Goal: Task Accomplishment & Management: Use online tool/utility

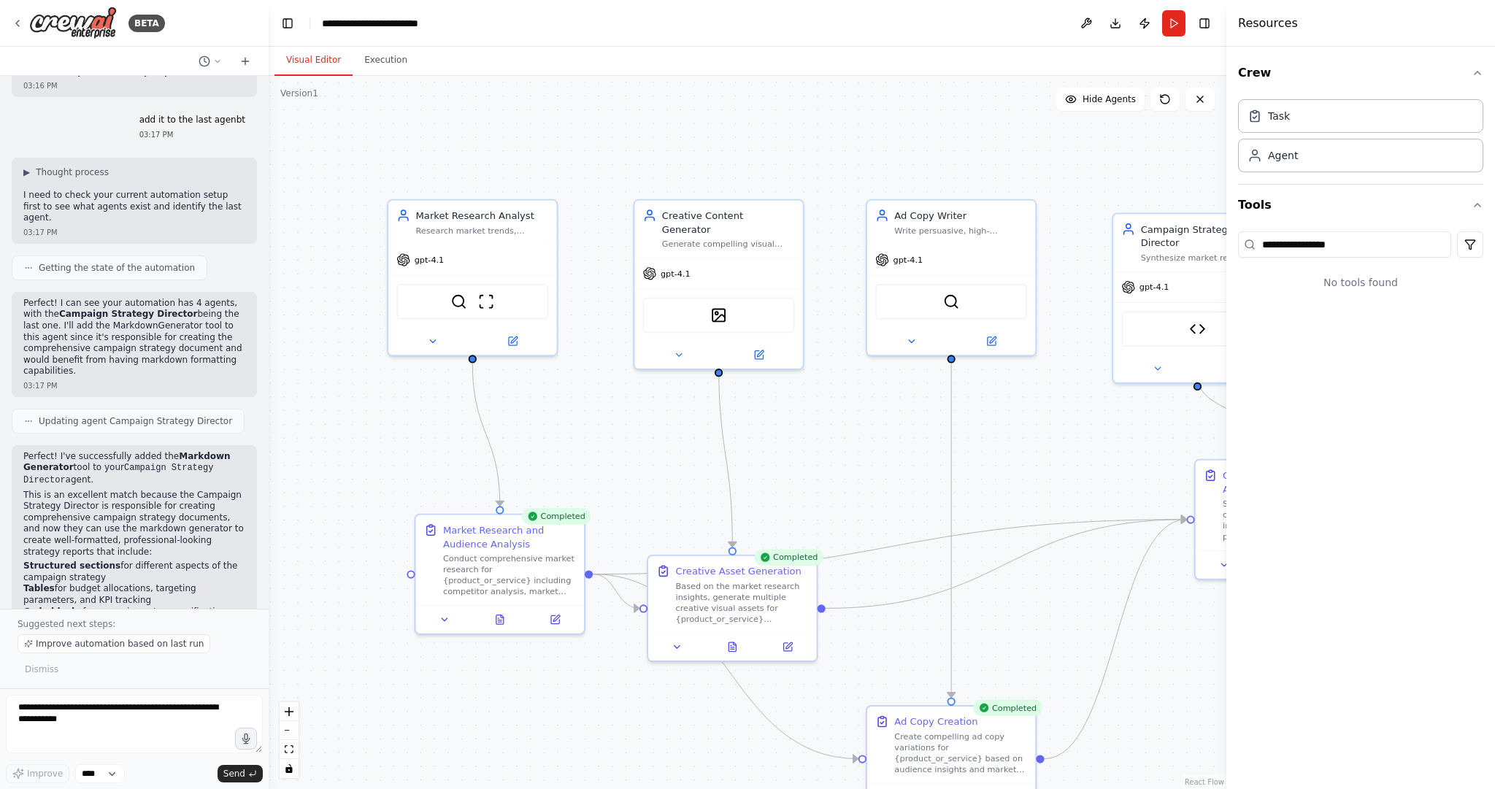
scroll to position [1295, 0]
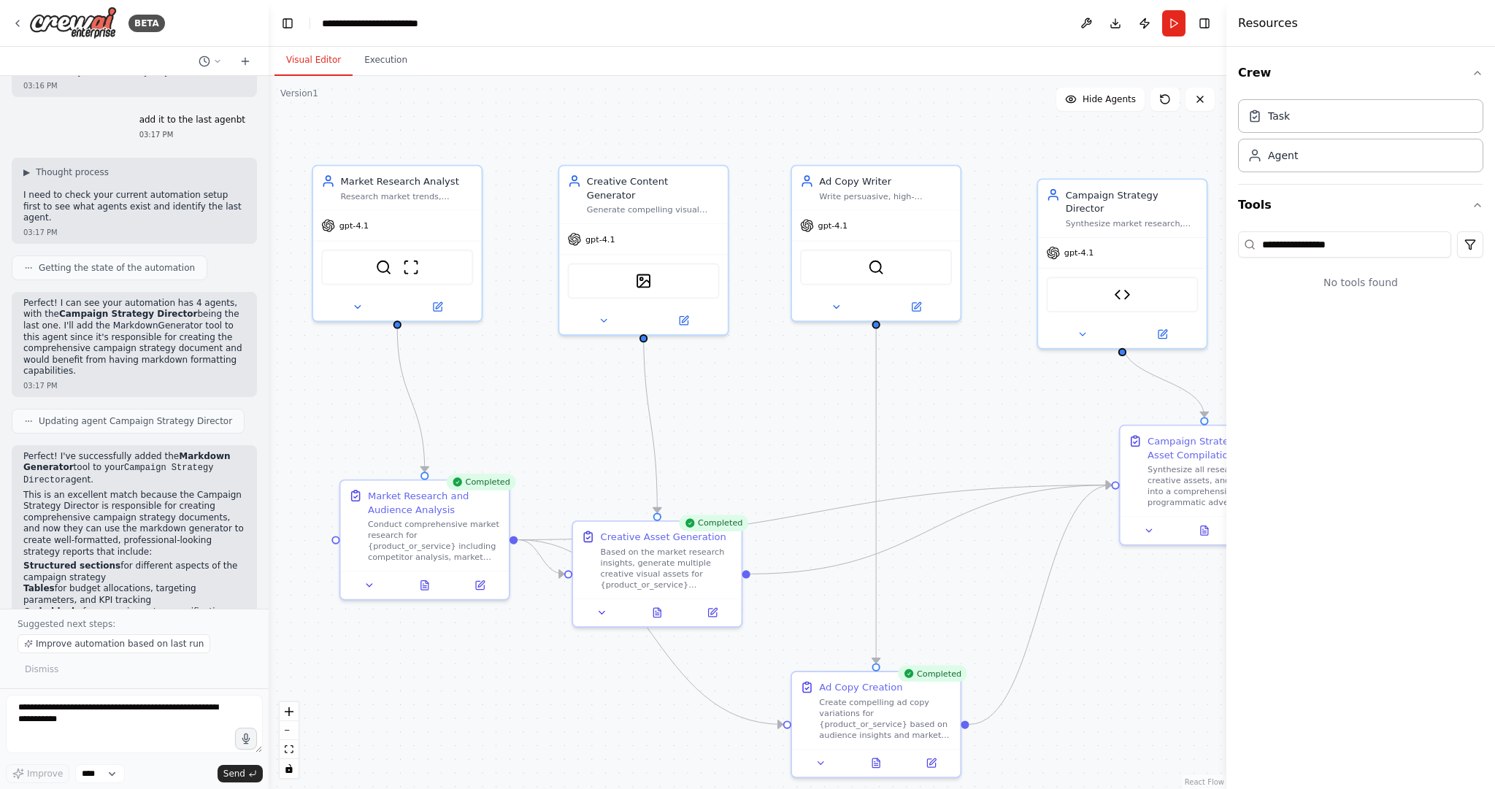
drag, startPoint x: 863, startPoint y: 118, endPoint x: 811, endPoint y: 93, distance: 57.5
click at [811, 93] on div ".deletable-edge-delete-btn { width: 20px; height: 20px; border: 0px solid #ffff…" at bounding box center [748, 432] width 958 height 713
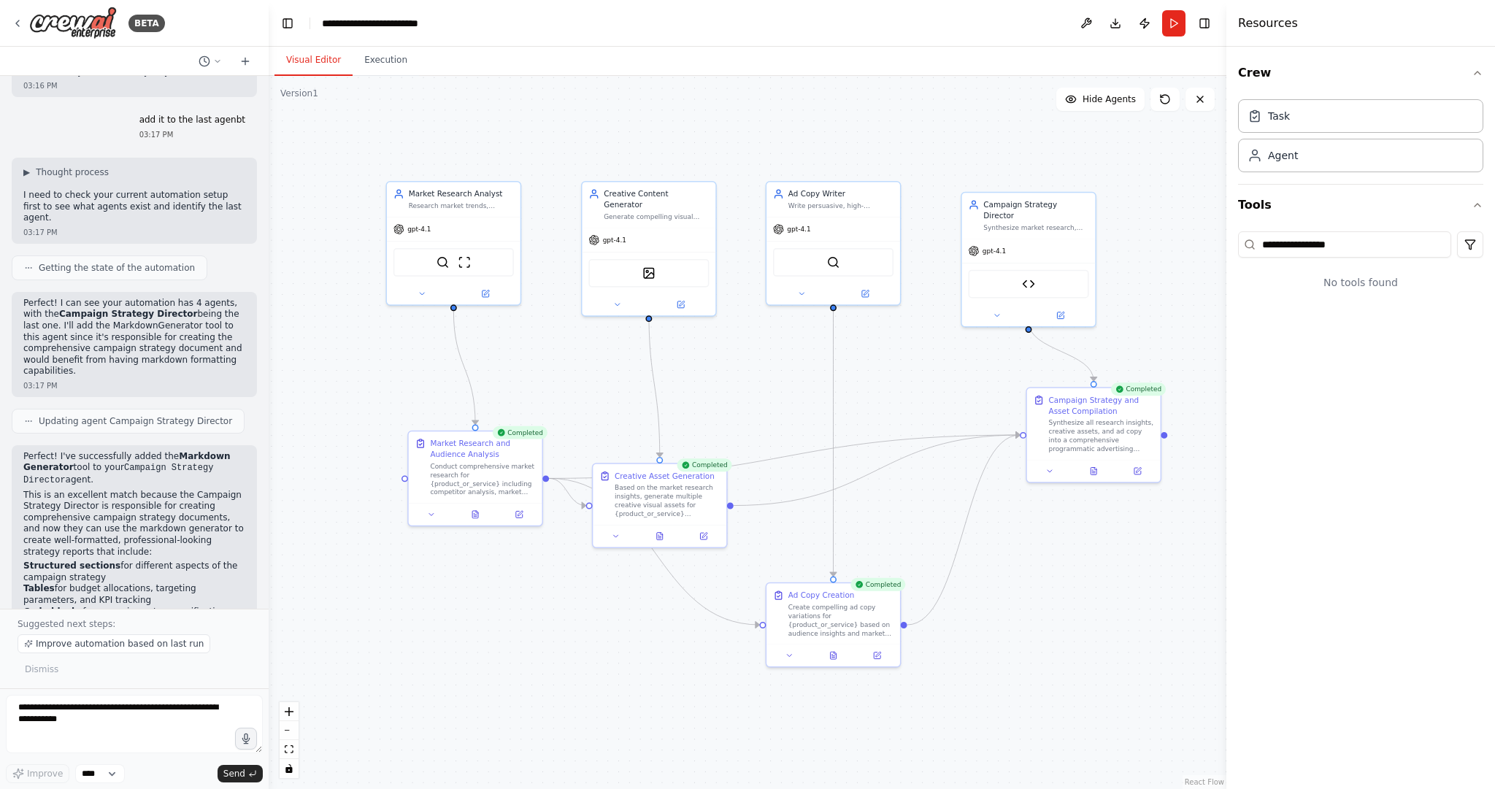
drag, startPoint x: 789, startPoint y: 406, endPoint x: 760, endPoint y: 378, distance: 40.3
click at [760, 378] on div ".deletable-edge-delete-btn { width: 20px; height: 20px; border: 0px solid #ffff…" at bounding box center [748, 432] width 958 height 713
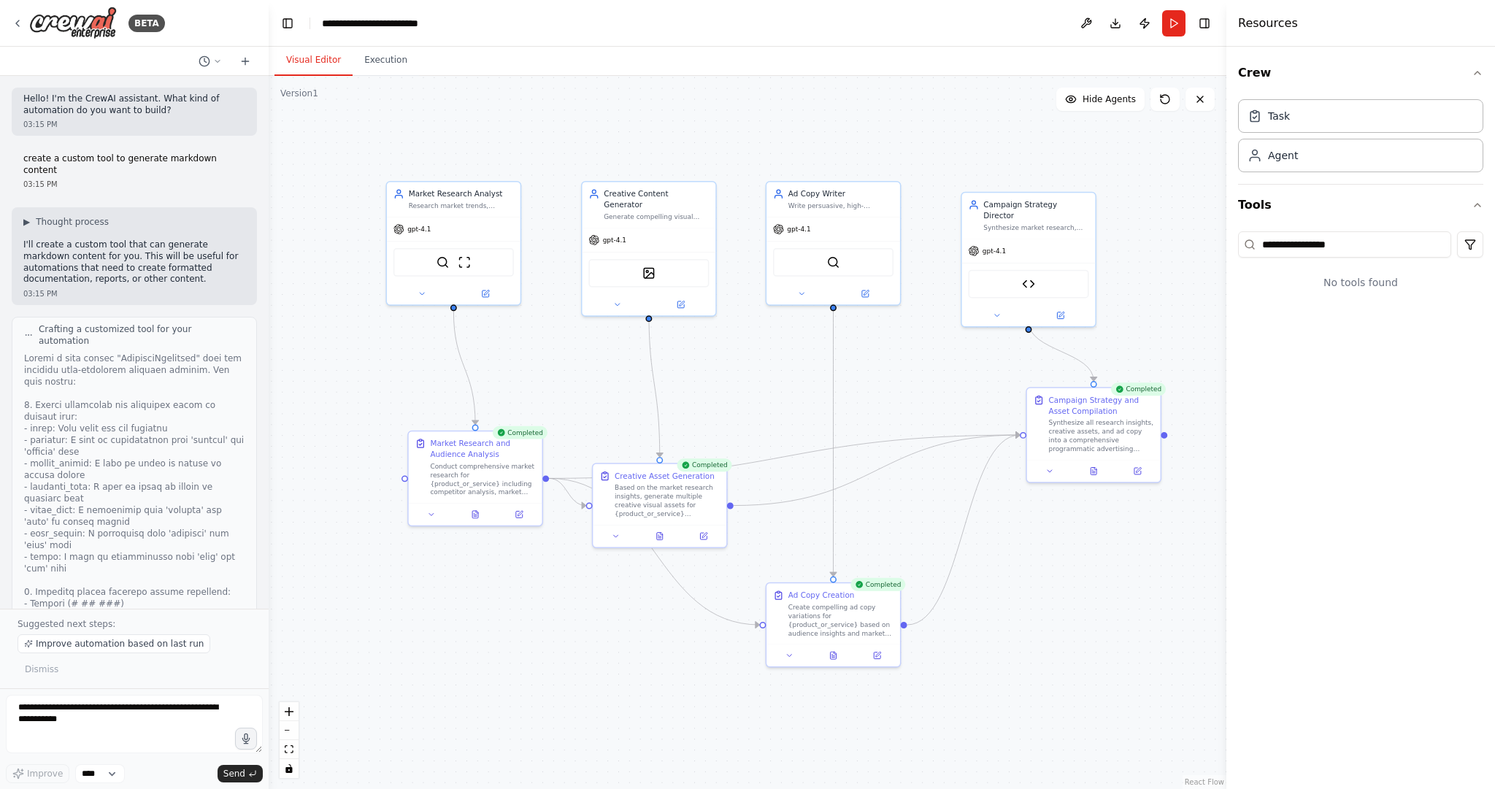
scroll to position [59, 0]
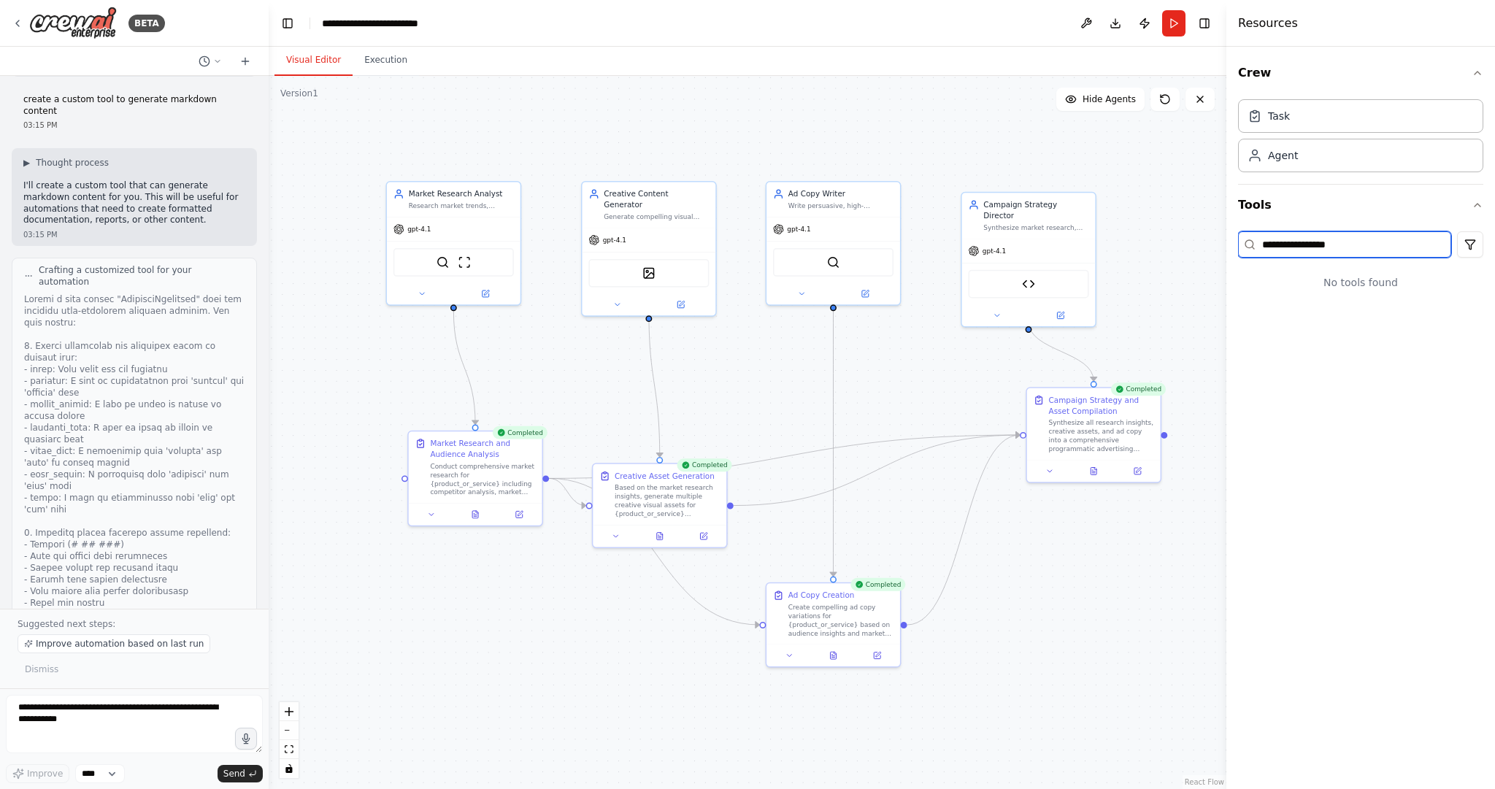
click at [1397, 245] on input "**********" at bounding box center [1344, 244] width 213 height 26
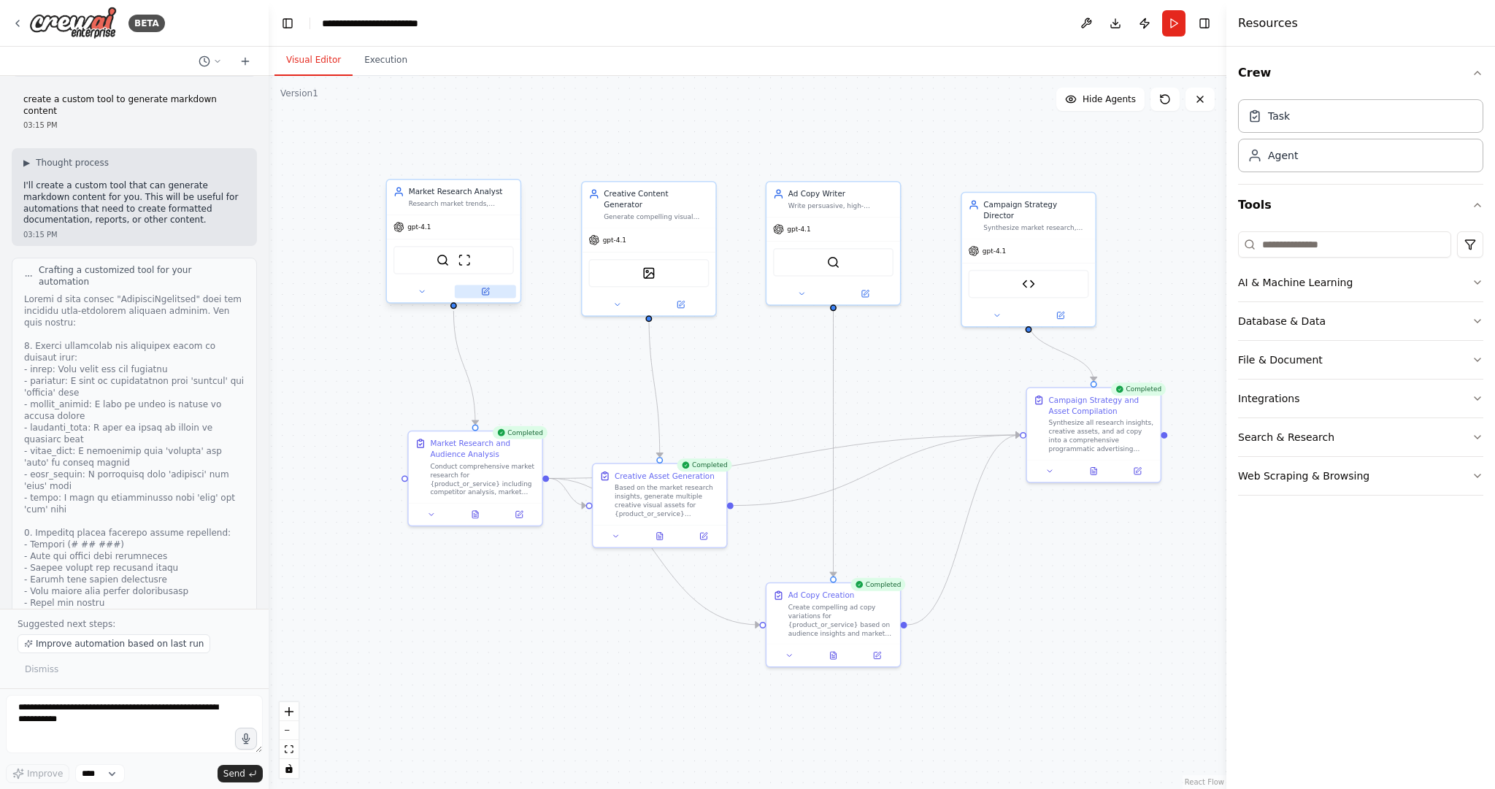
click at [483, 291] on icon at bounding box center [485, 291] width 7 height 7
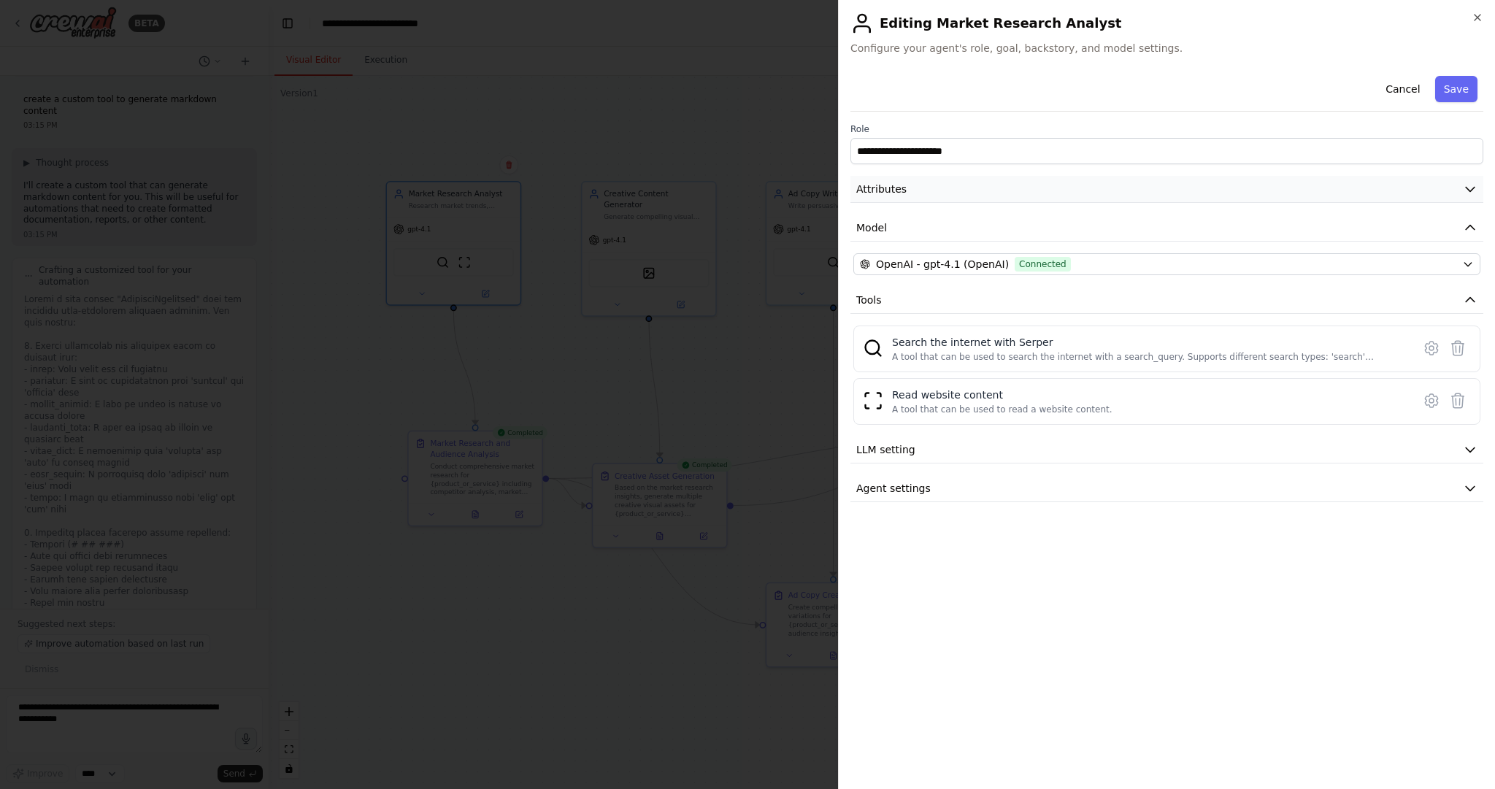
click at [891, 192] on span "Attributes" at bounding box center [882, 189] width 50 height 15
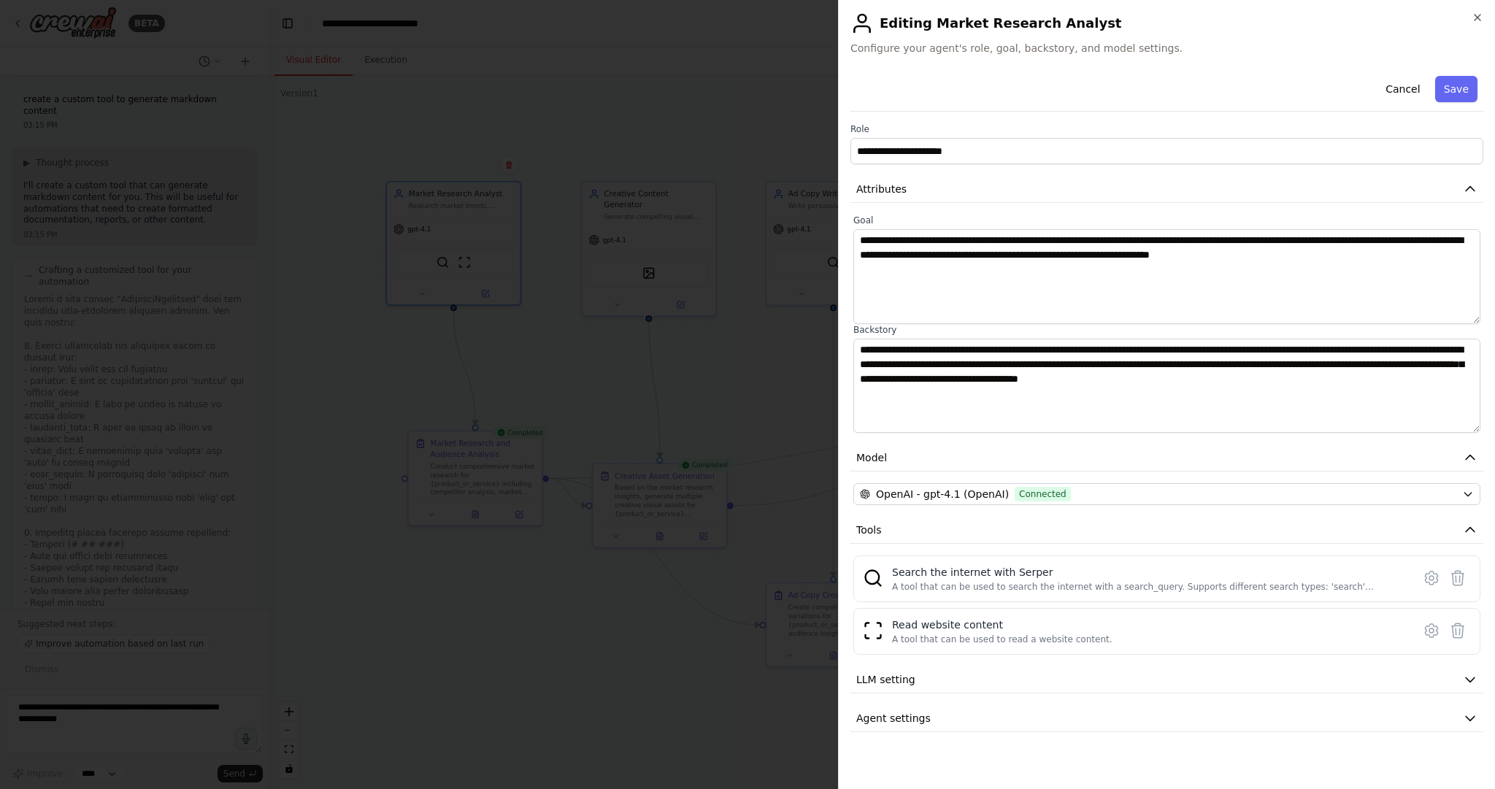
click at [770, 112] on div at bounding box center [747, 394] width 1495 height 789
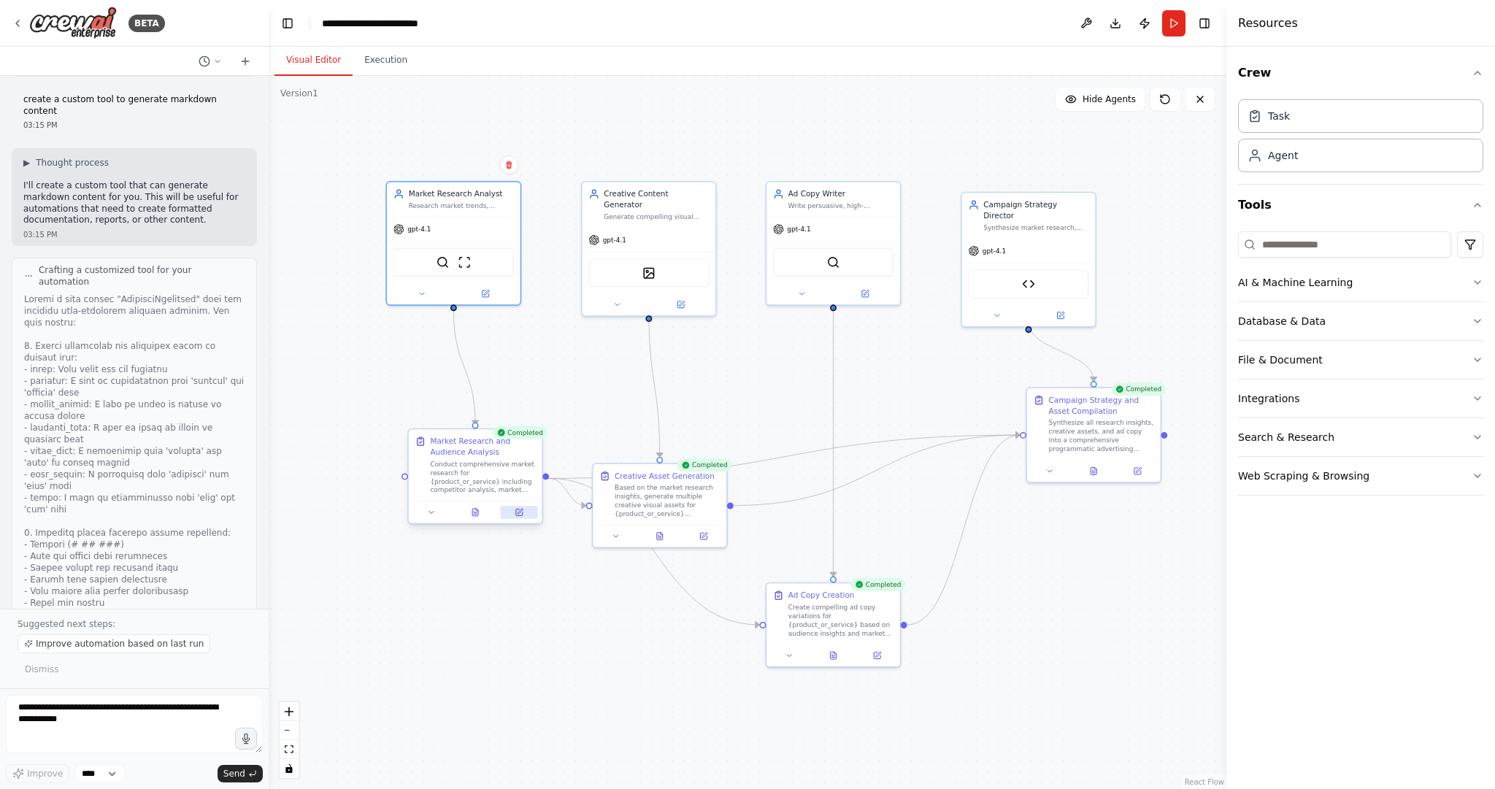
click at [516, 506] on button at bounding box center [519, 512] width 37 height 13
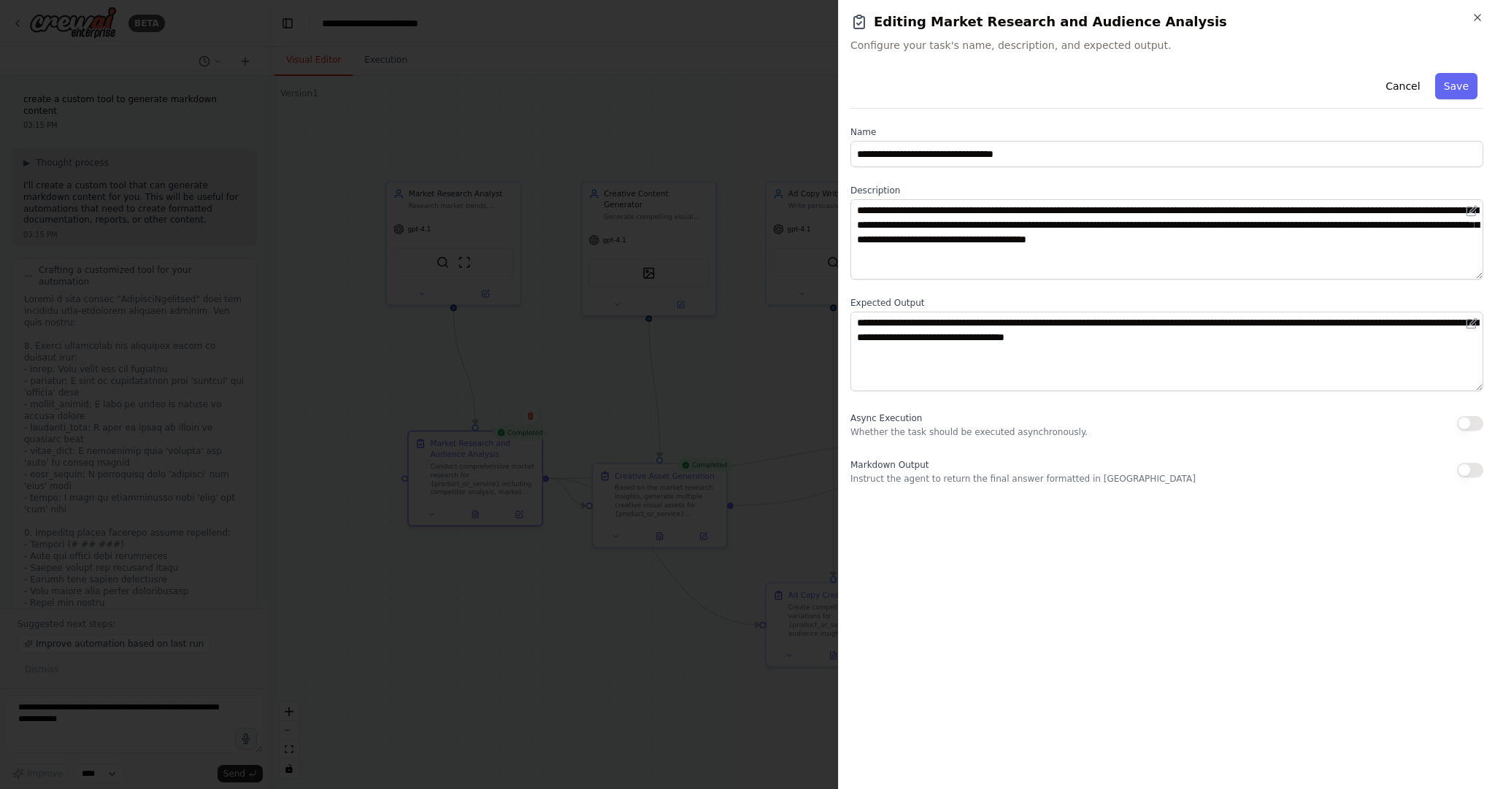
click at [763, 88] on div at bounding box center [747, 394] width 1495 height 789
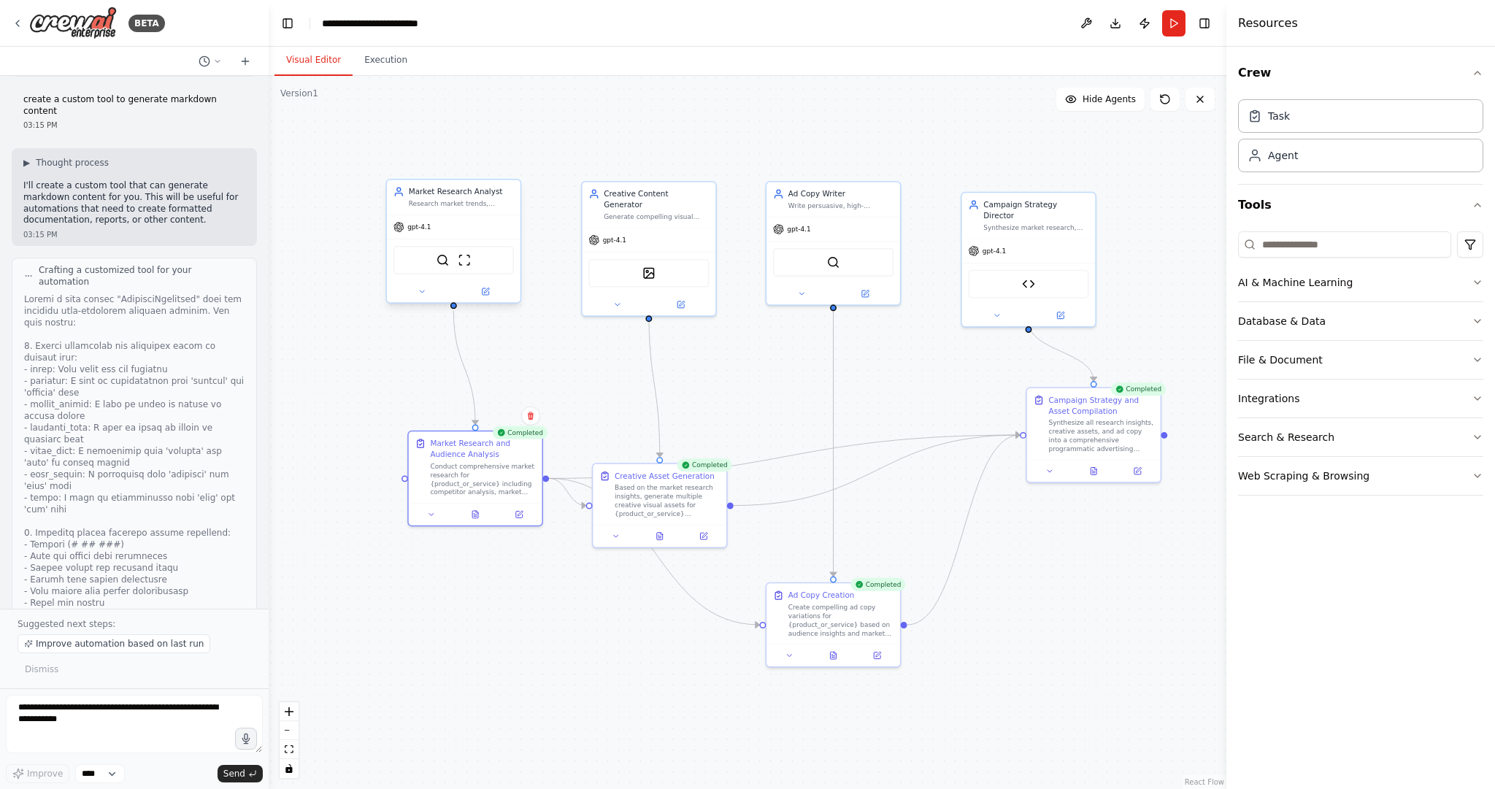
click at [453, 261] on div "SerperDevTool ScrapeWebsiteTool" at bounding box center [454, 260] width 120 height 28
click at [486, 291] on icon at bounding box center [486, 290] width 5 height 5
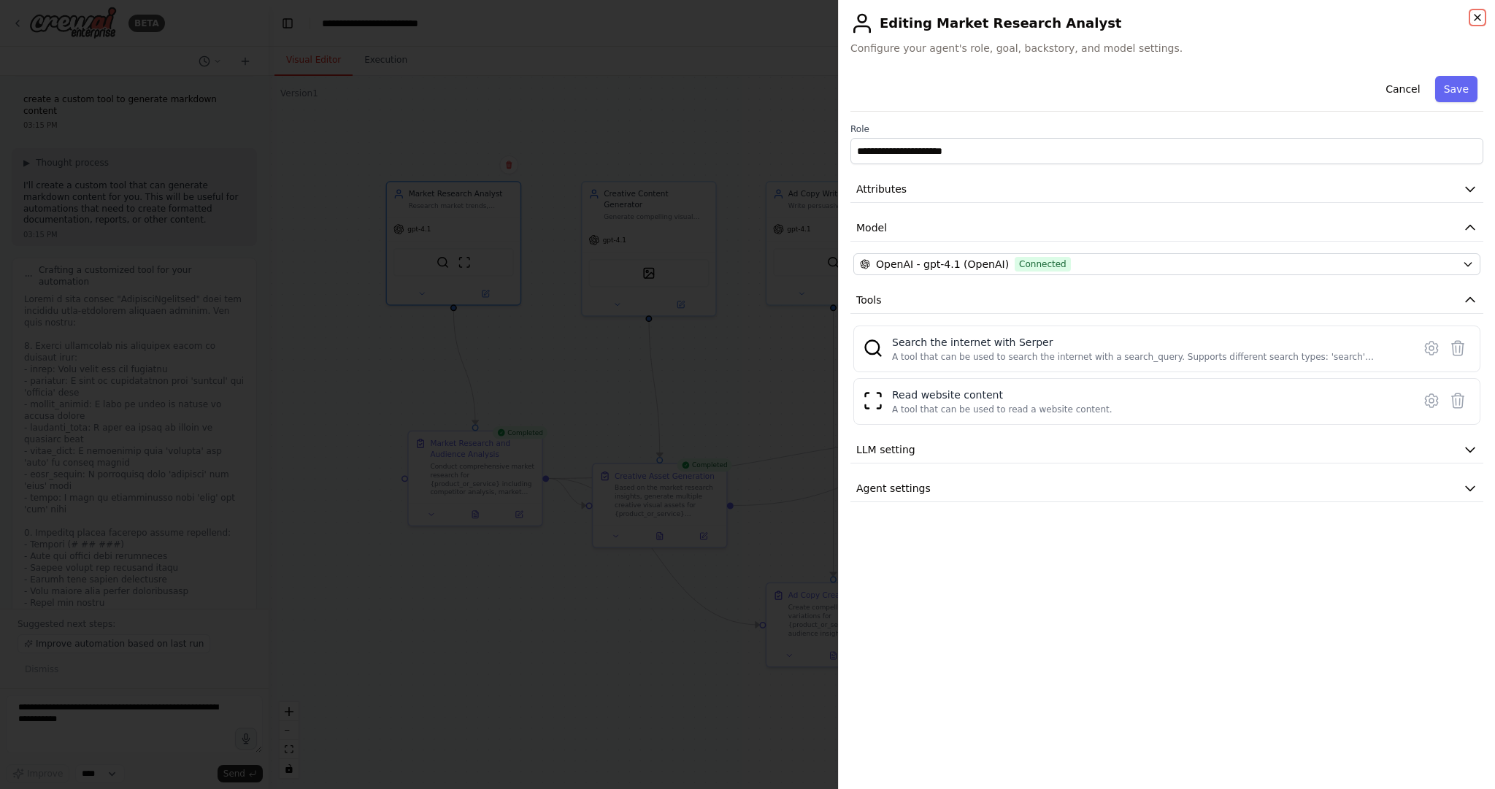
click at [1476, 21] on icon "button" at bounding box center [1478, 18] width 12 height 12
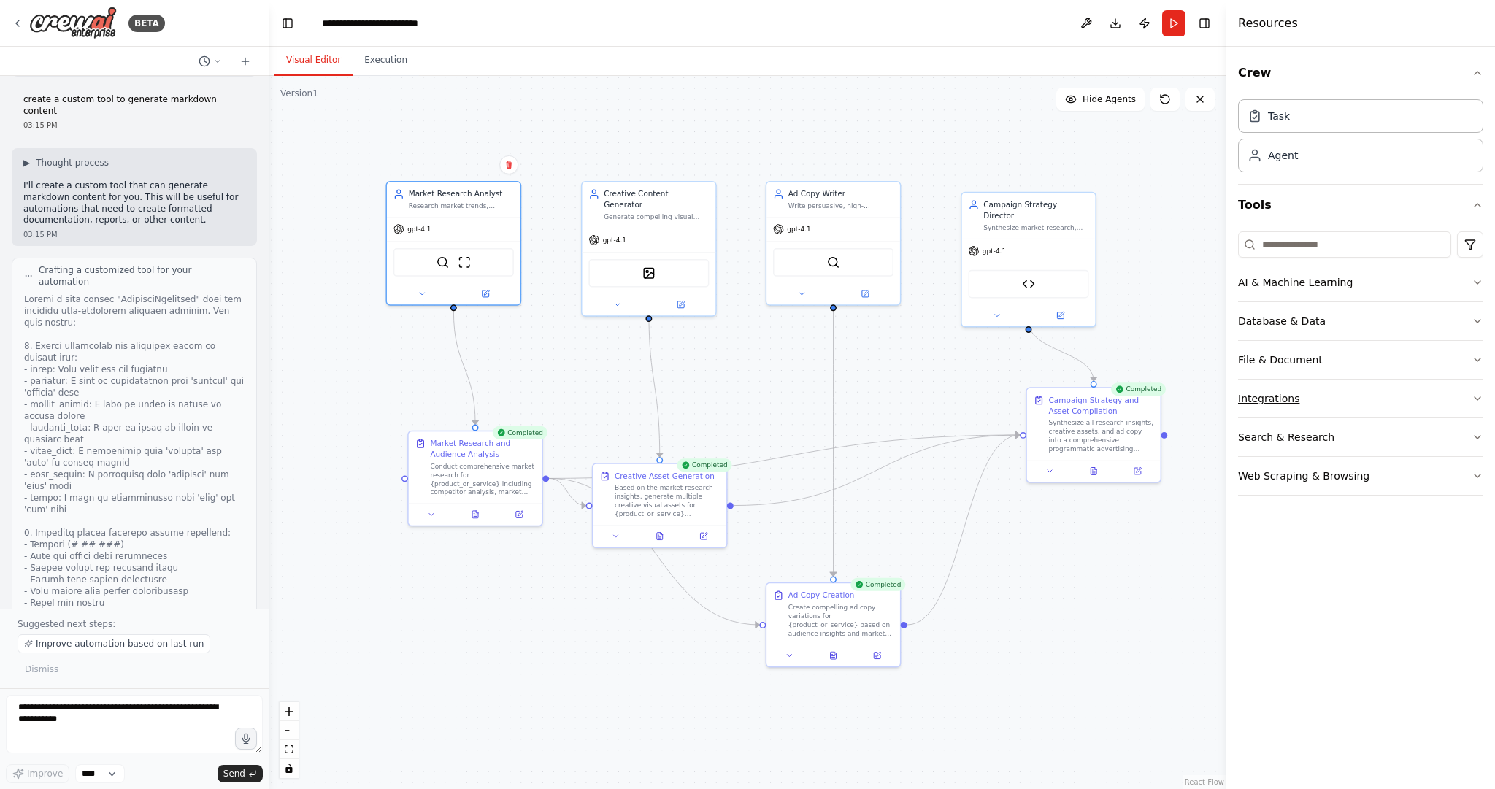
click at [1332, 402] on button "Integrations" at bounding box center [1360, 399] width 245 height 38
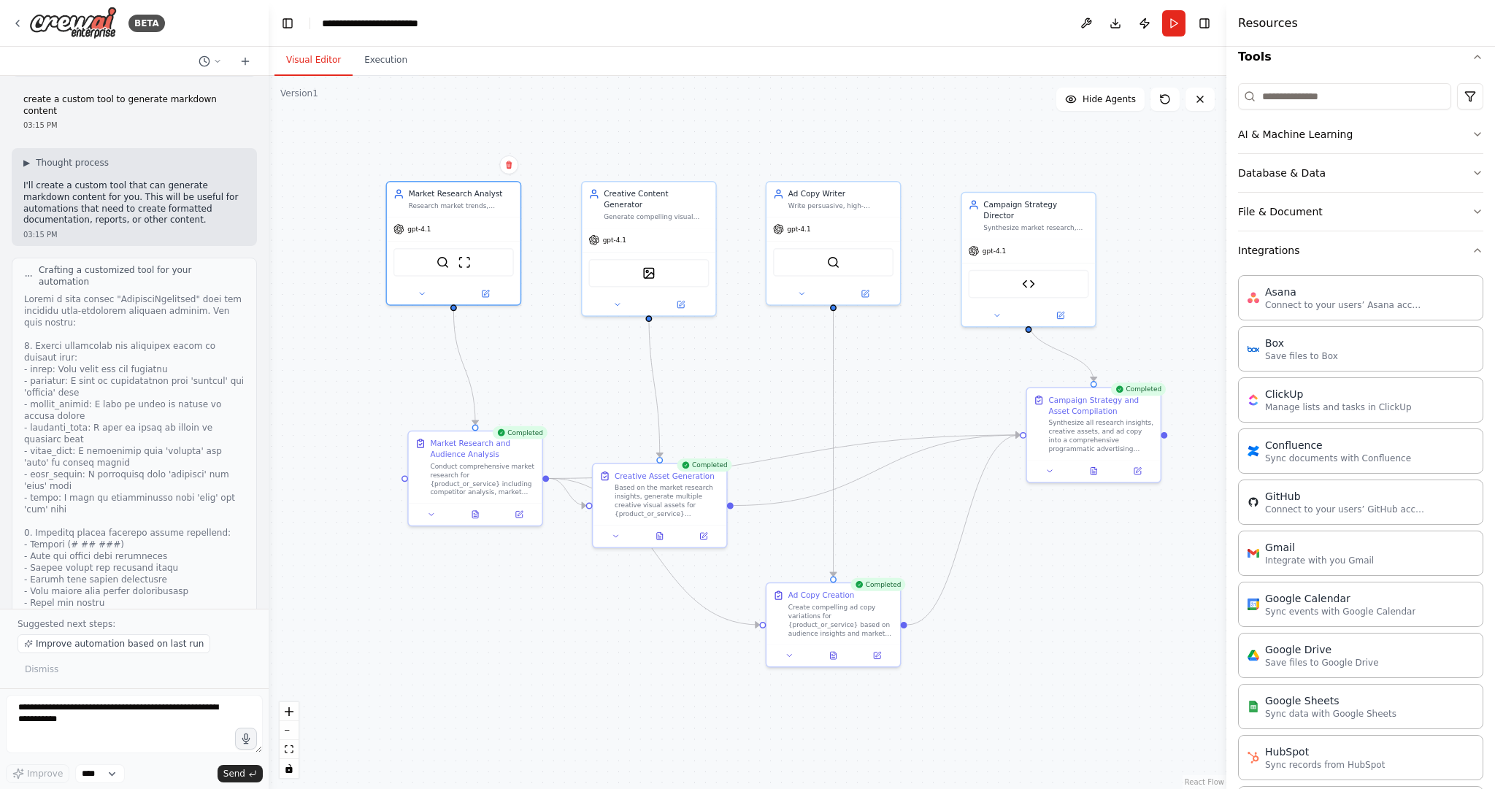
scroll to position [88, 0]
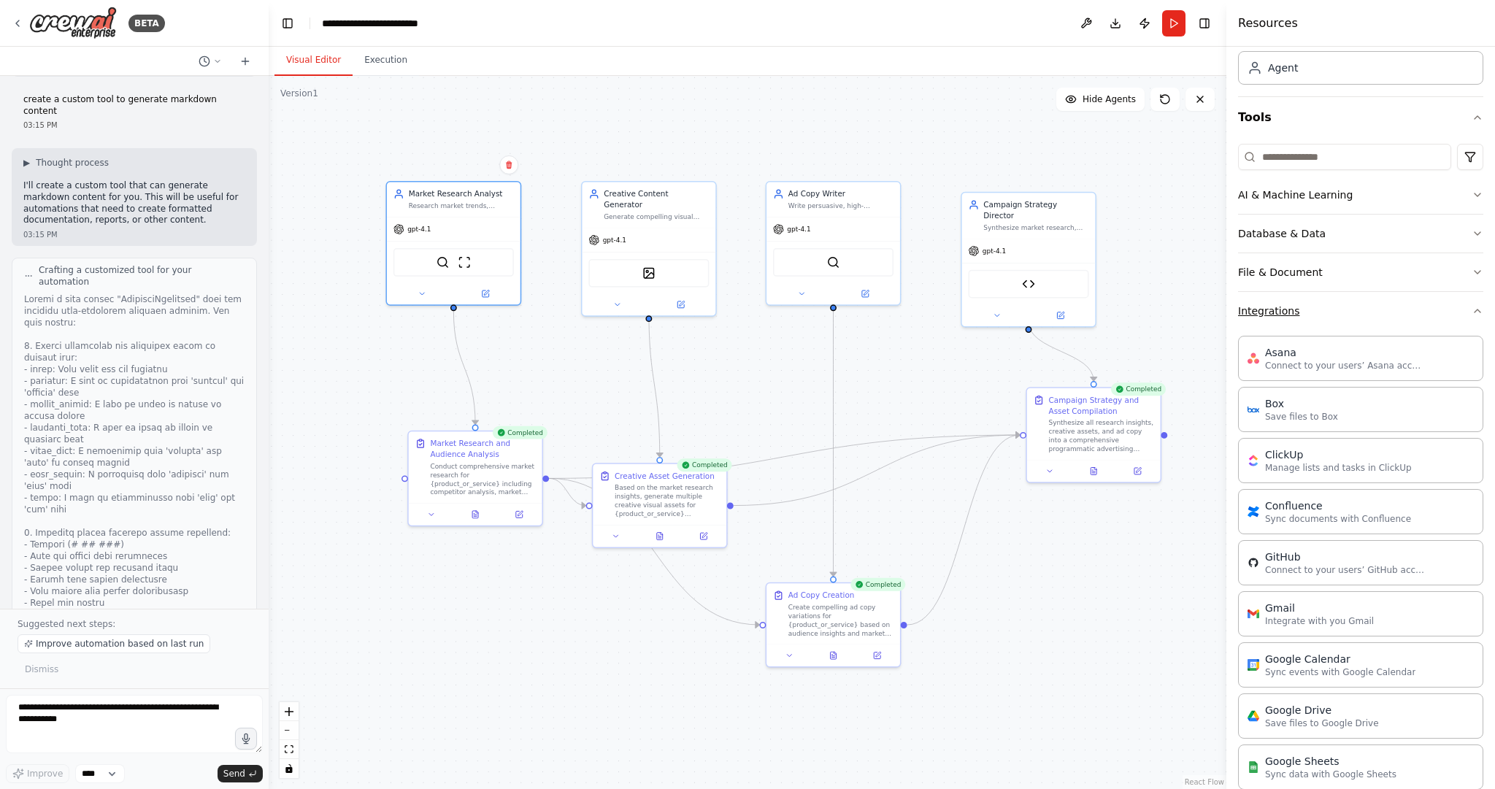
click at [1316, 311] on button "Integrations" at bounding box center [1360, 311] width 245 height 38
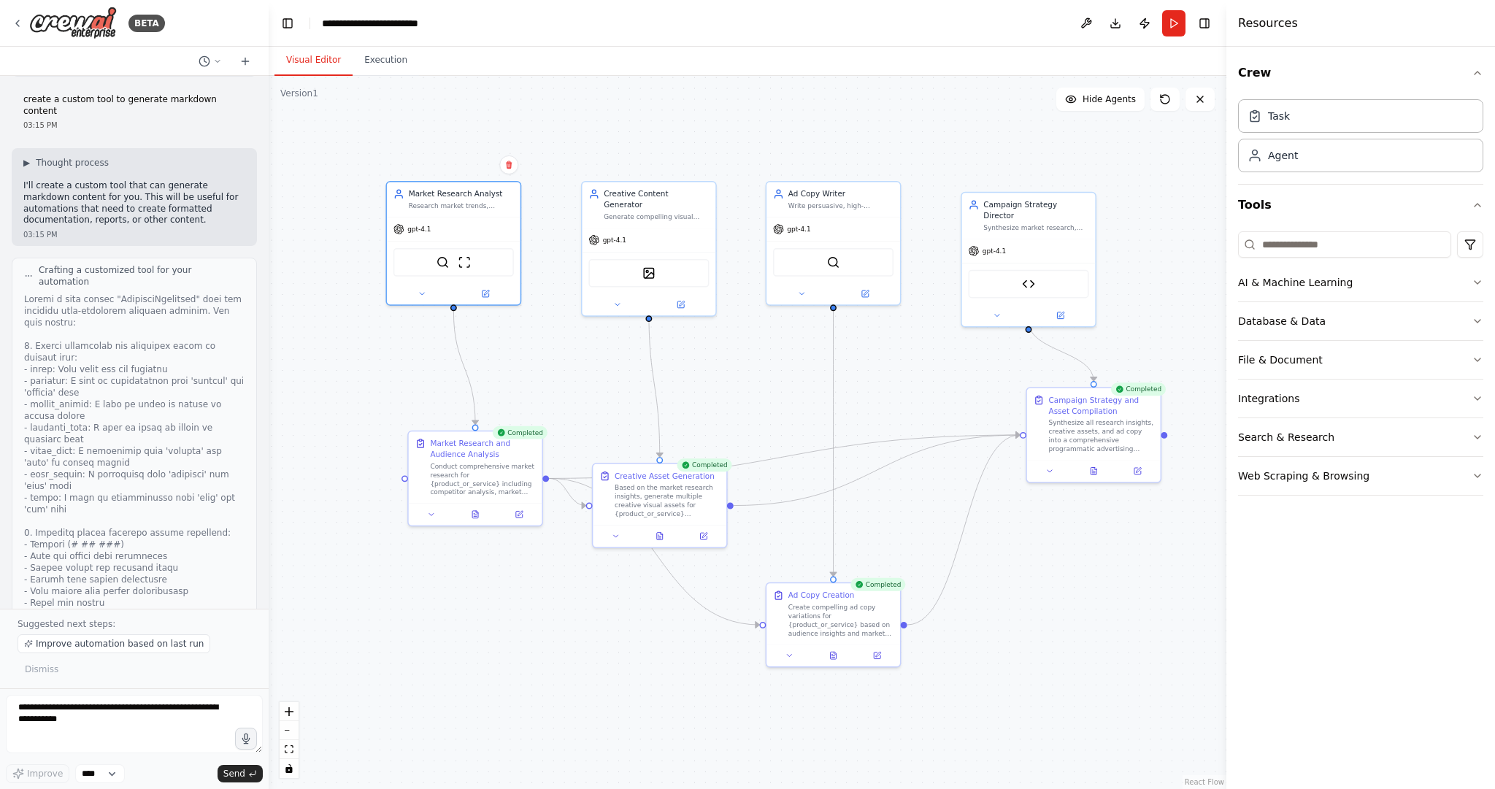
scroll to position [0, 0]
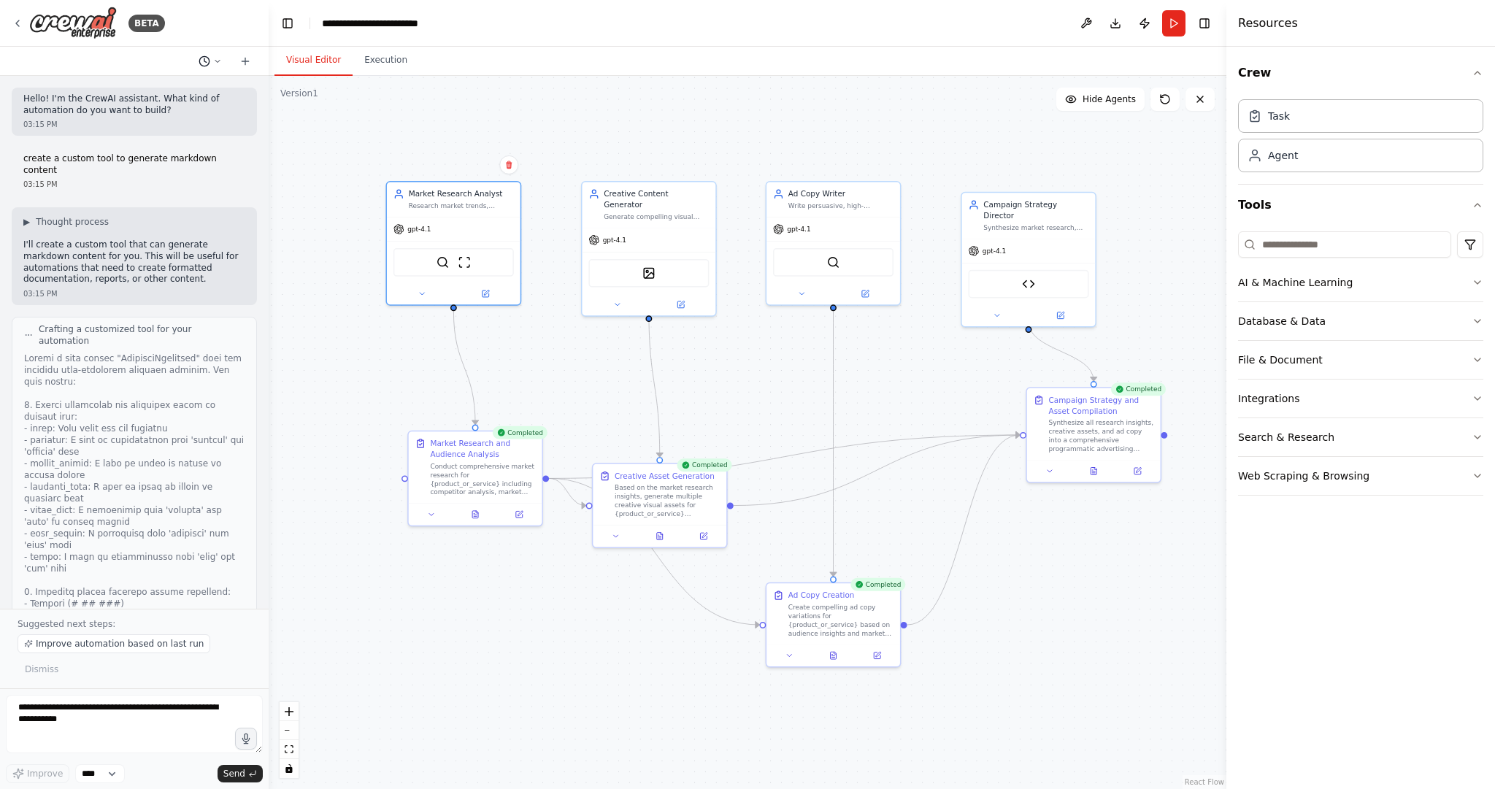
click at [212, 53] on button at bounding box center [210, 62] width 35 height 18
click at [150, 117] on span "build a crew to generate programmatic ads" at bounding box center [147, 115] width 95 height 12
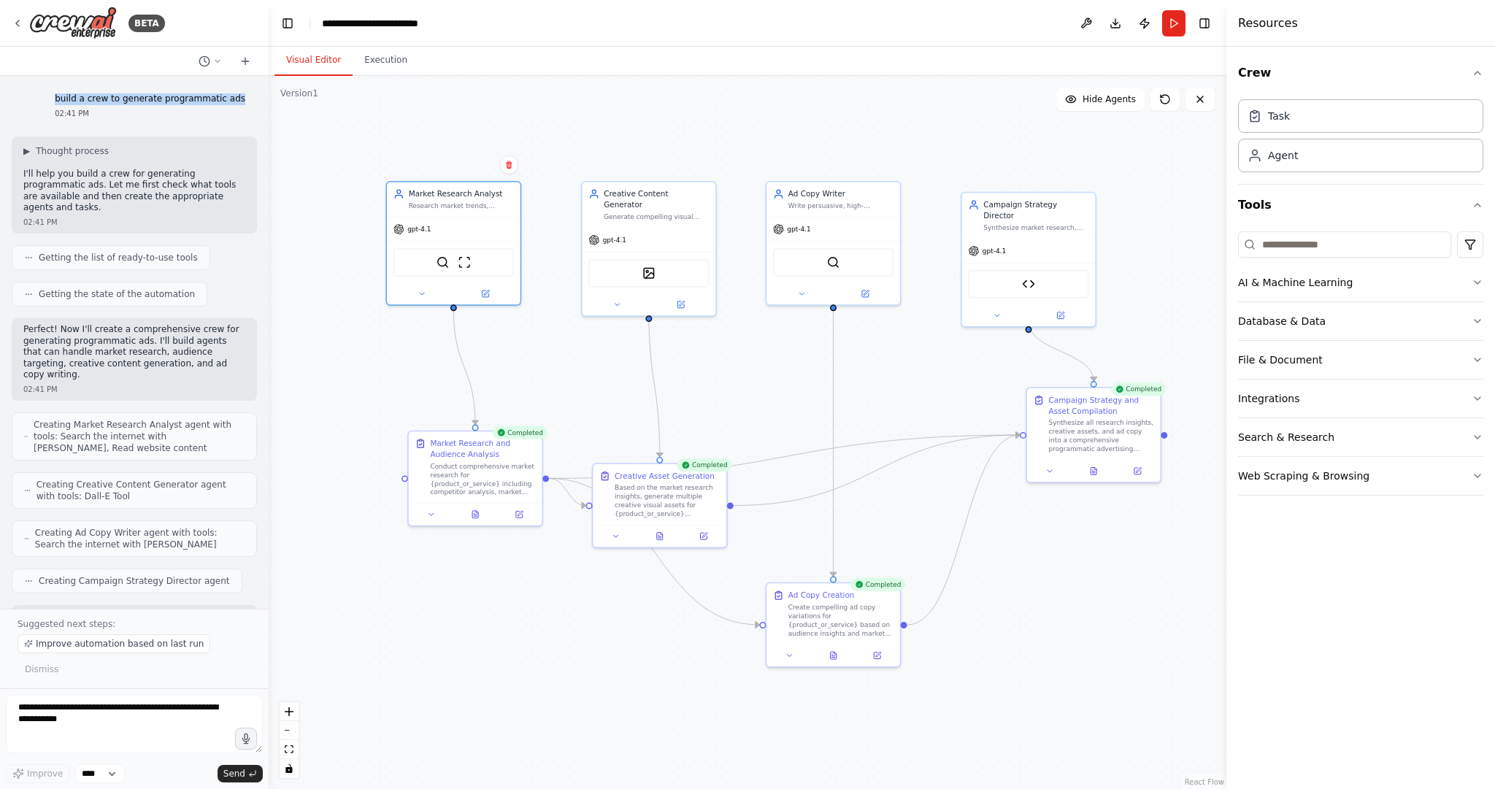
drag, startPoint x: 63, startPoint y: 100, endPoint x: 240, endPoint y: 100, distance: 177.4
click at [240, 100] on div "build a crew to generate programmatic ads 02:41 PM" at bounding box center [150, 106] width 214 height 37
click at [1099, 467] on button at bounding box center [1094, 469] width 46 height 13
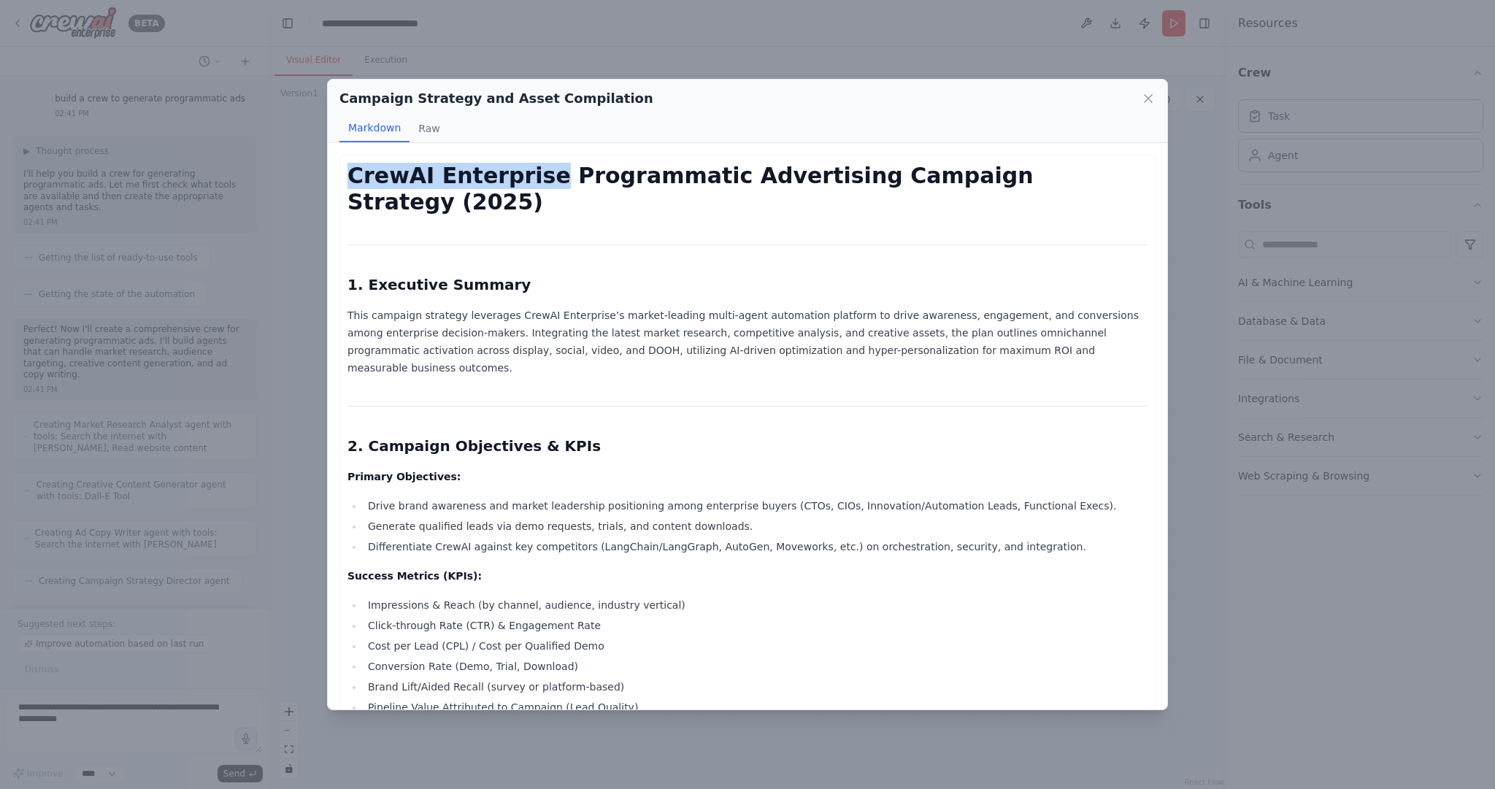
drag, startPoint x: 345, startPoint y: 175, endPoint x: 533, endPoint y: 176, distance: 187.7
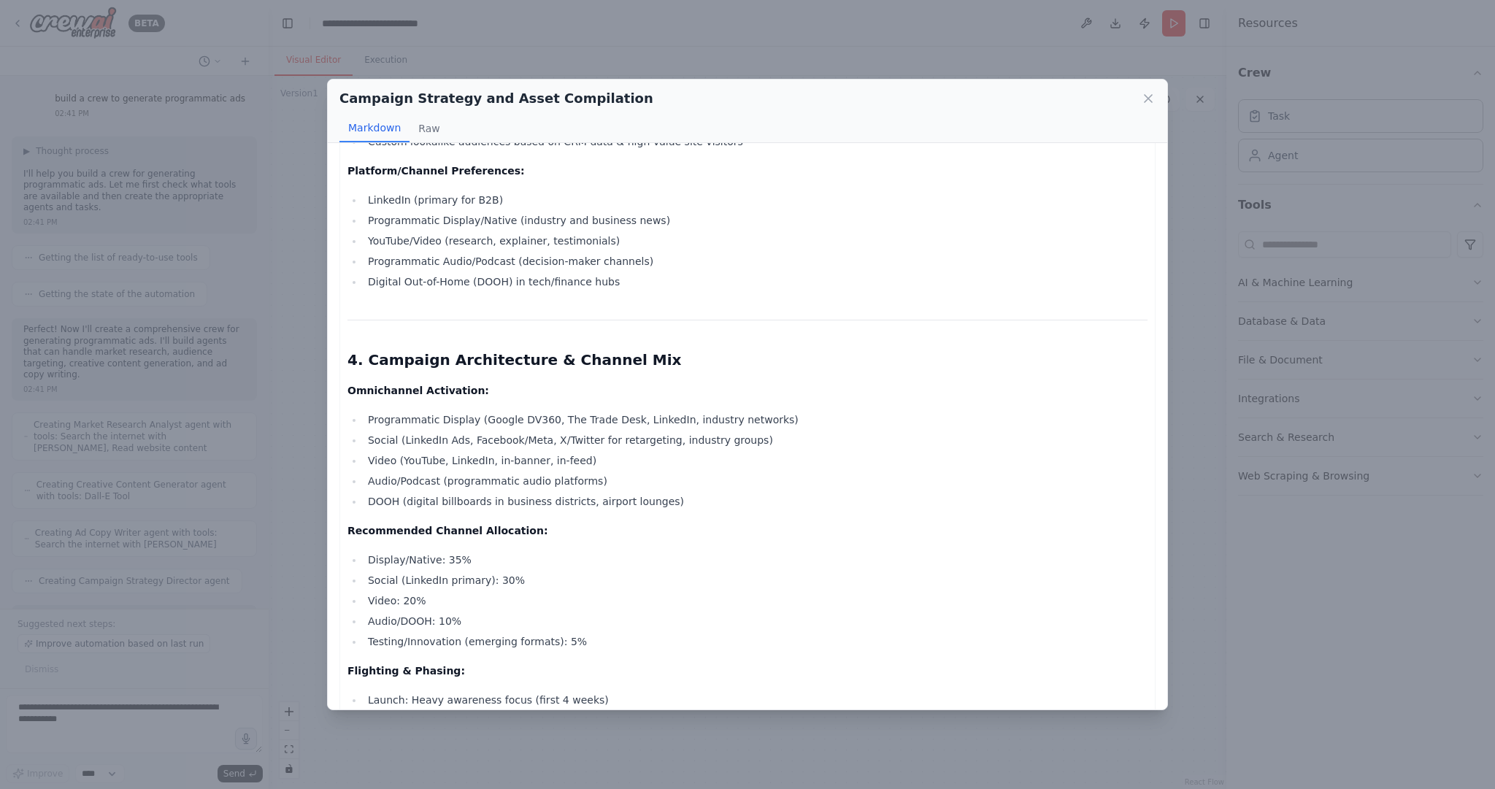
scroll to position [1165, 0]
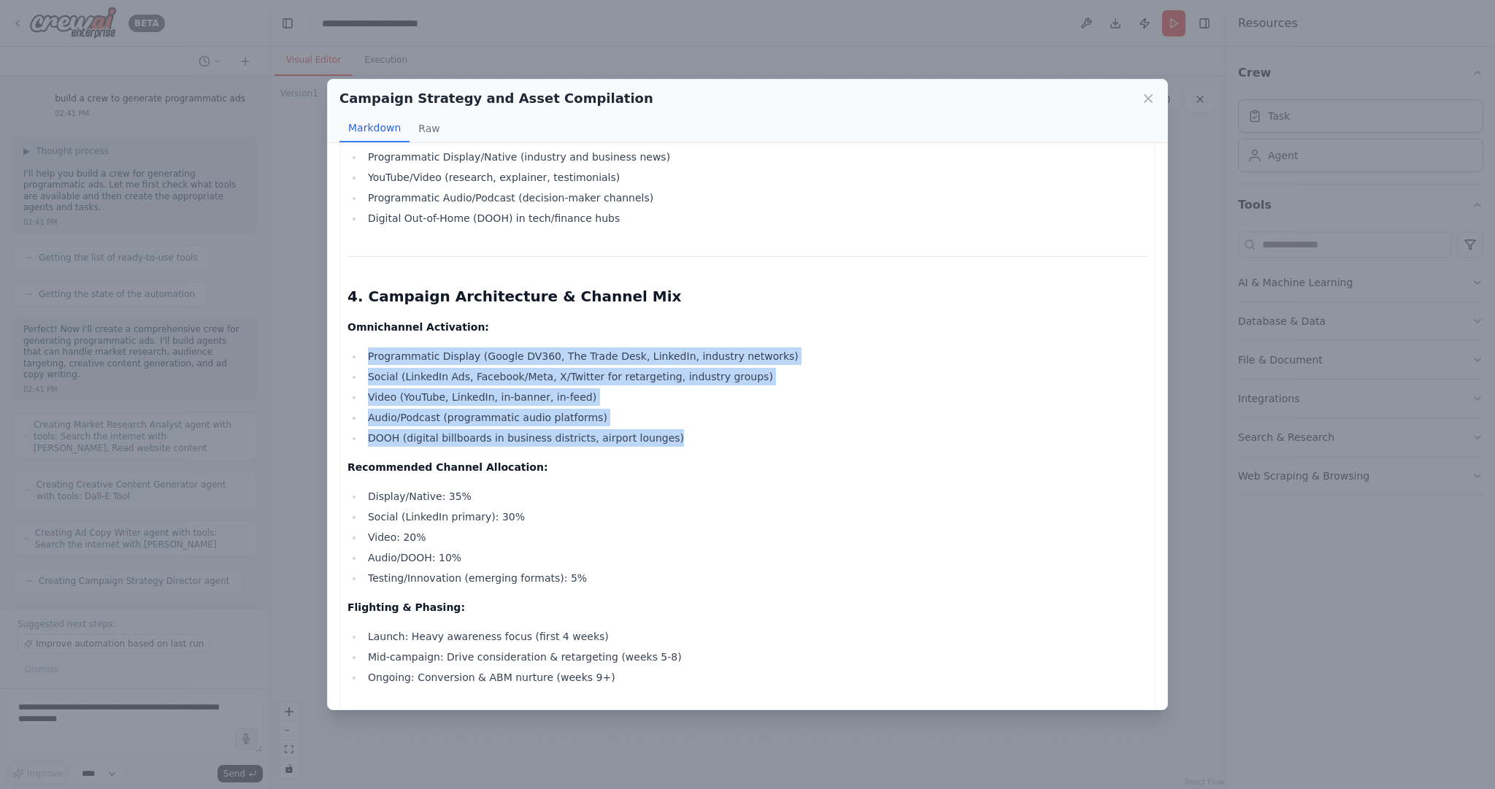
drag, startPoint x: 362, startPoint y: 284, endPoint x: 662, endPoint y: 378, distance: 314.5
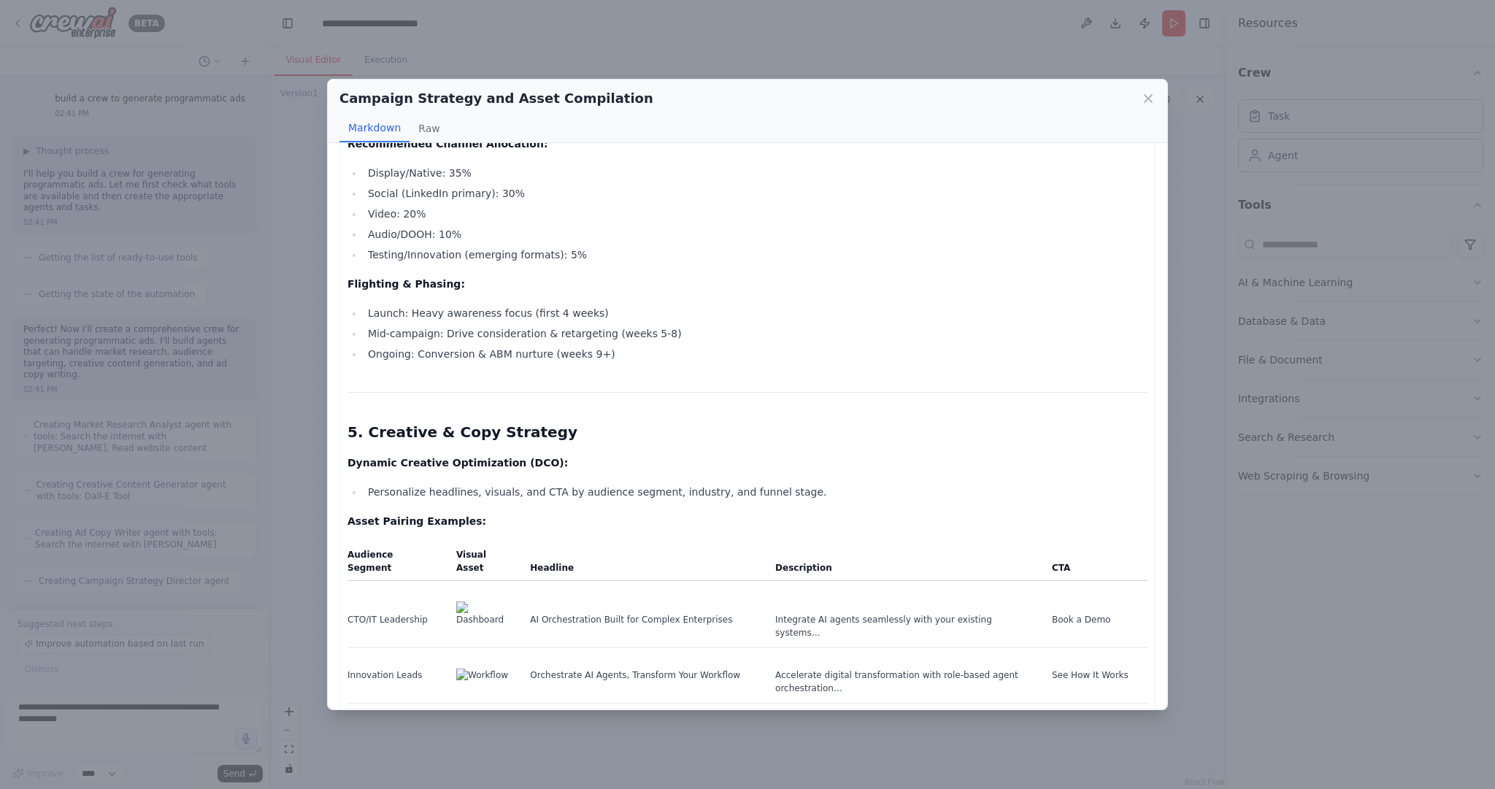
scroll to position [1226, 0]
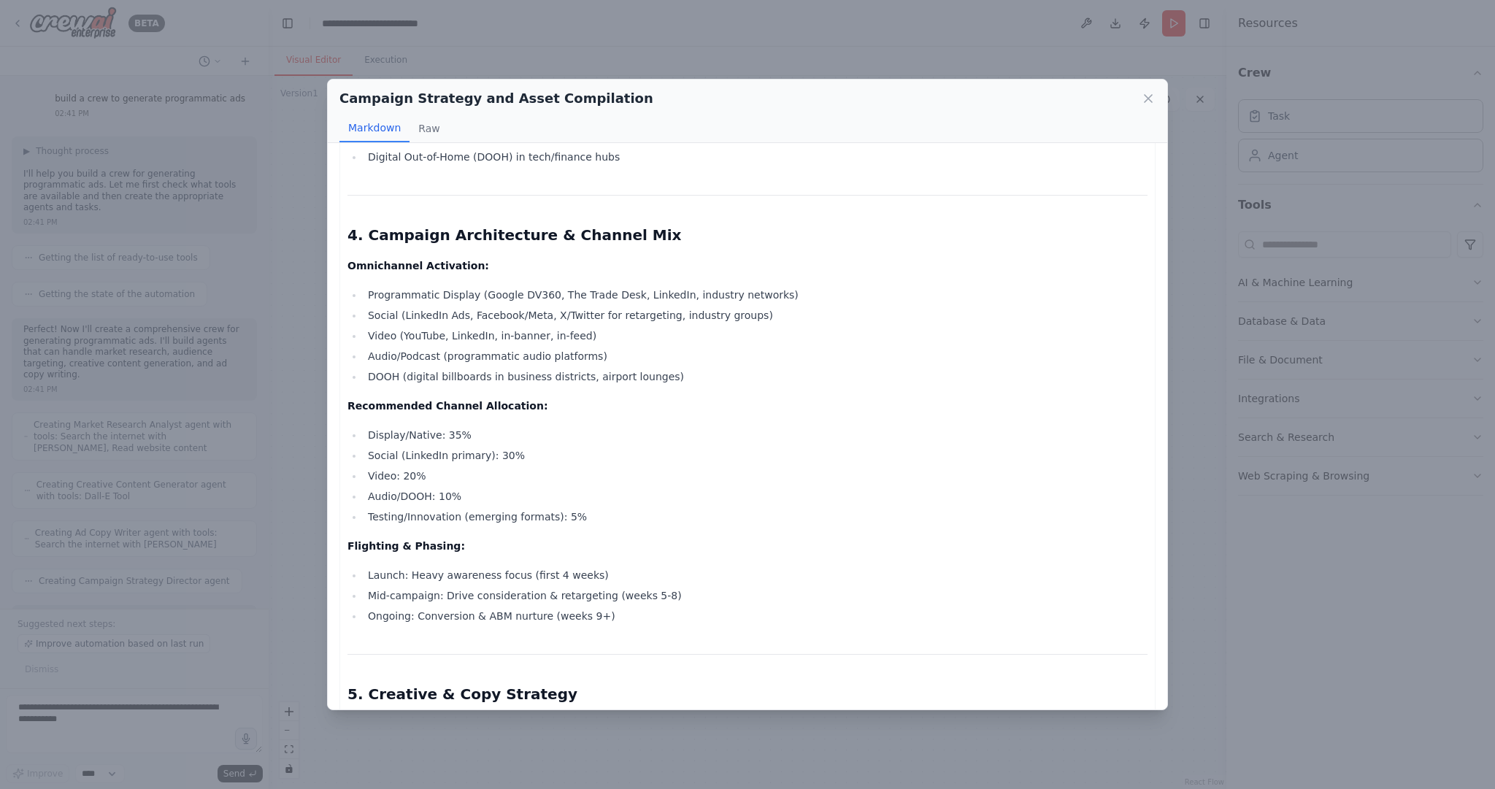
click at [307, 365] on div "Campaign Strategy and Asset Compilation Markdown Raw CrewAI Enterprise Programm…" at bounding box center [747, 394] width 1495 height 789
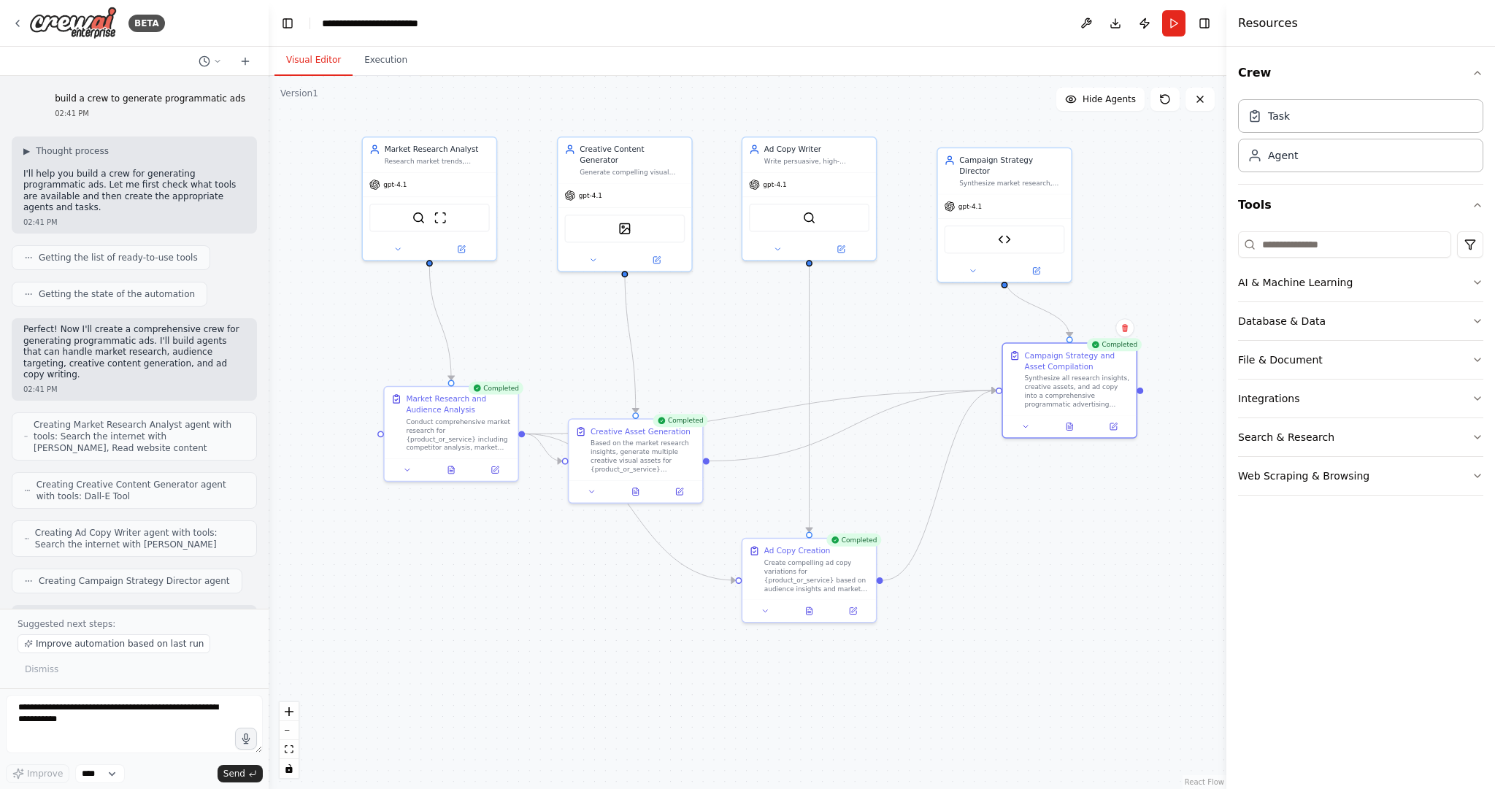
drag, startPoint x: 567, startPoint y: 632, endPoint x: 543, endPoint y: 588, distance: 50.6
click at [543, 588] on div ".deletable-edge-delete-btn { width: 20px; height: 20px; border: 0px solid #ffff…" at bounding box center [748, 432] width 958 height 713
click at [1172, 15] on button "Run" at bounding box center [1173, 23] width 23 height 26
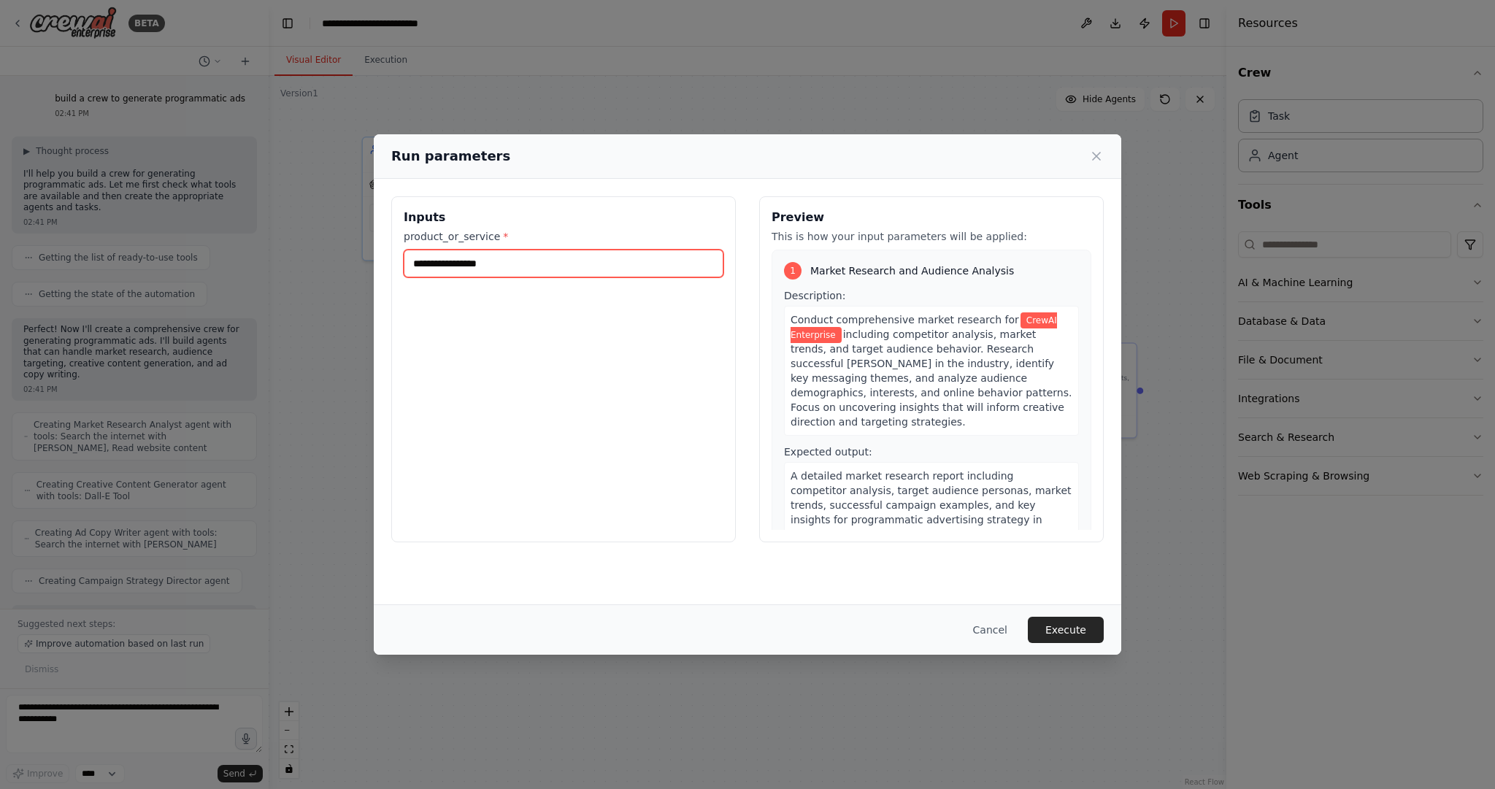
click at [551, 271] on input "**********" at bounding box center [564, 264] width 320 height 28
click at [1062, 623] on button "Execute" at bounding box center [1066, 630] width 76 height 26
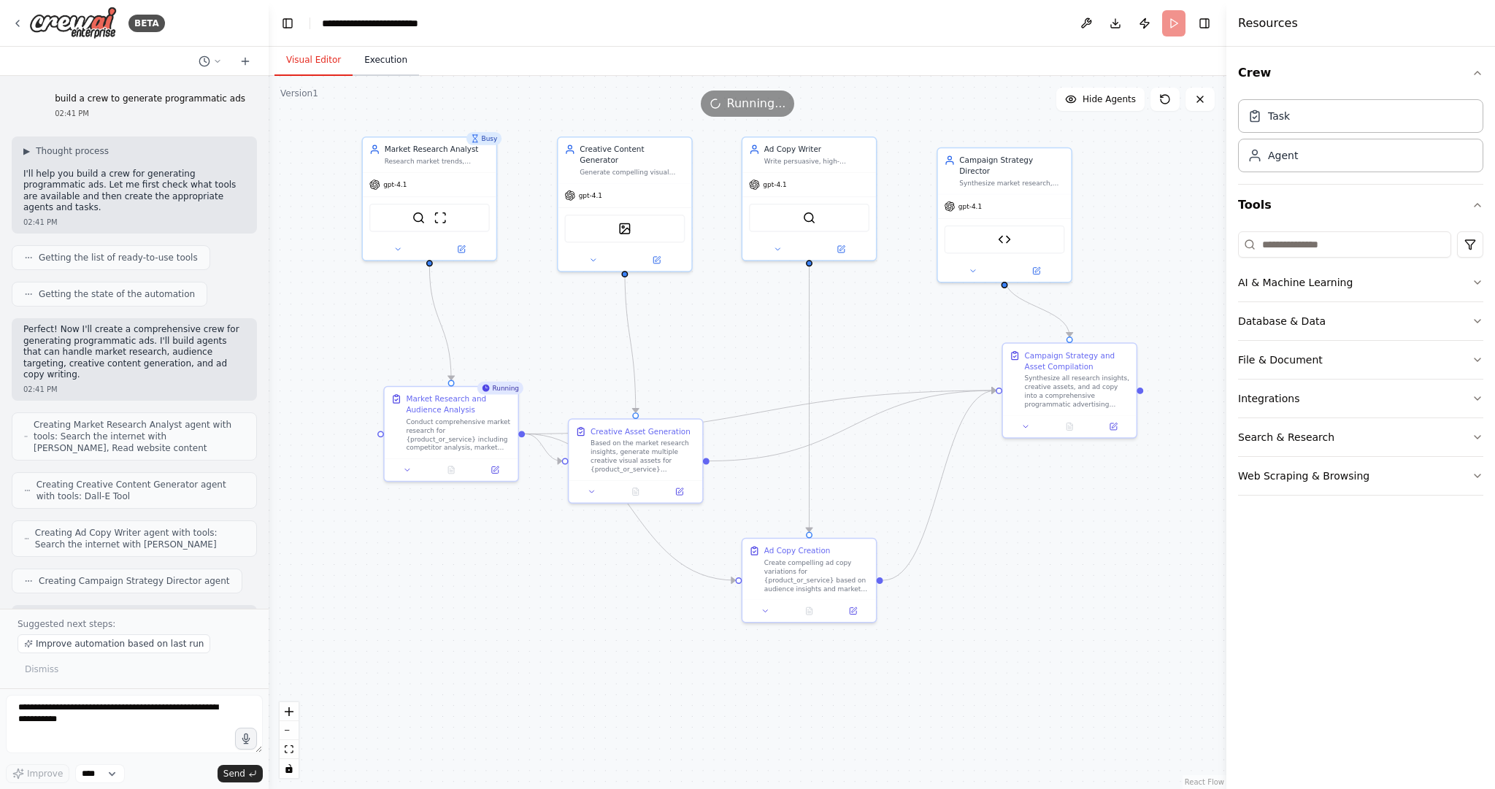
click at [392, 59] on button "Execution" at bounding box center [386, 60] width 66 height 31
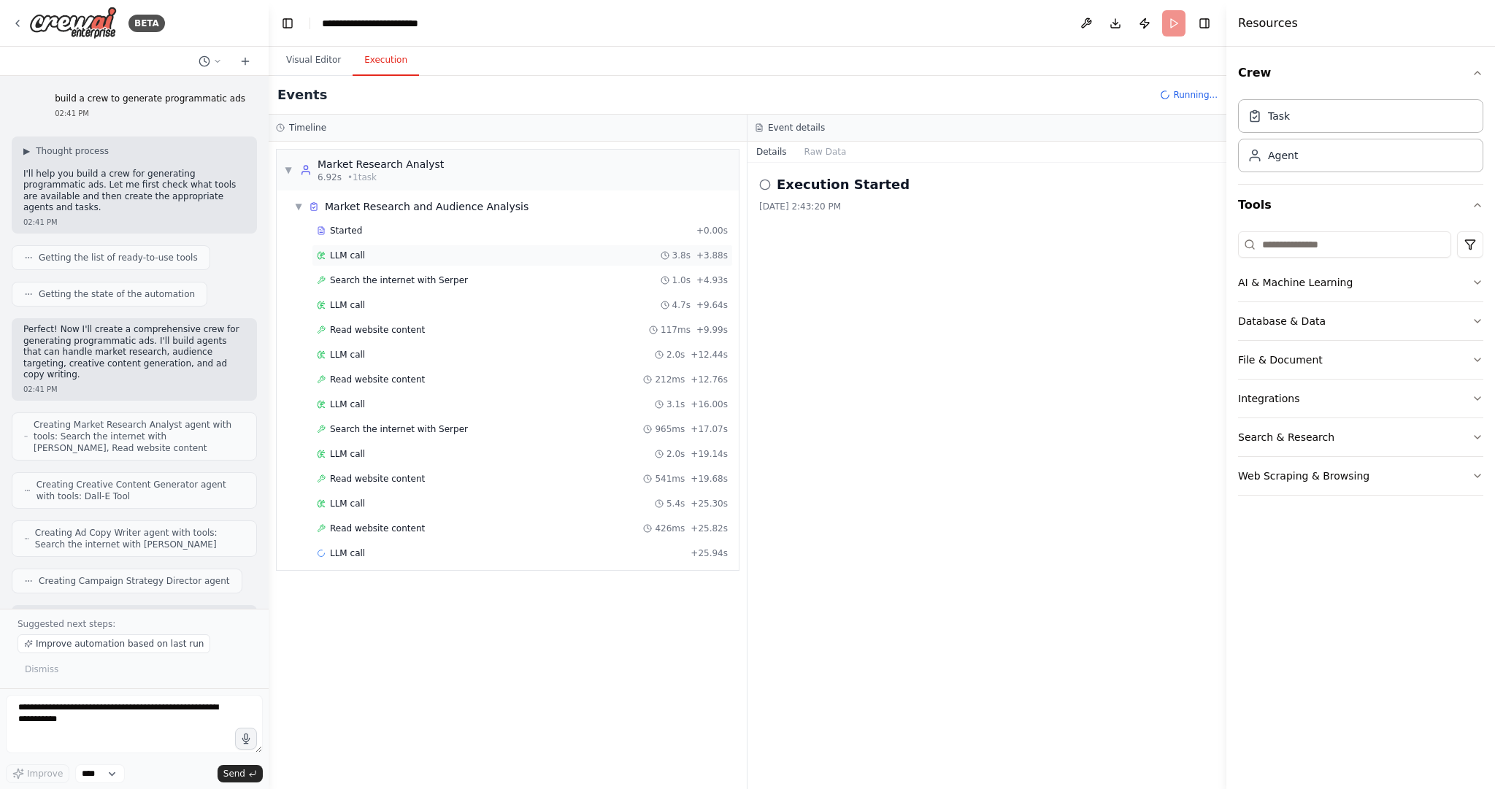
click at [348, 257] on span "LLM call" at bounding box center [347, 256] width 35 height 12
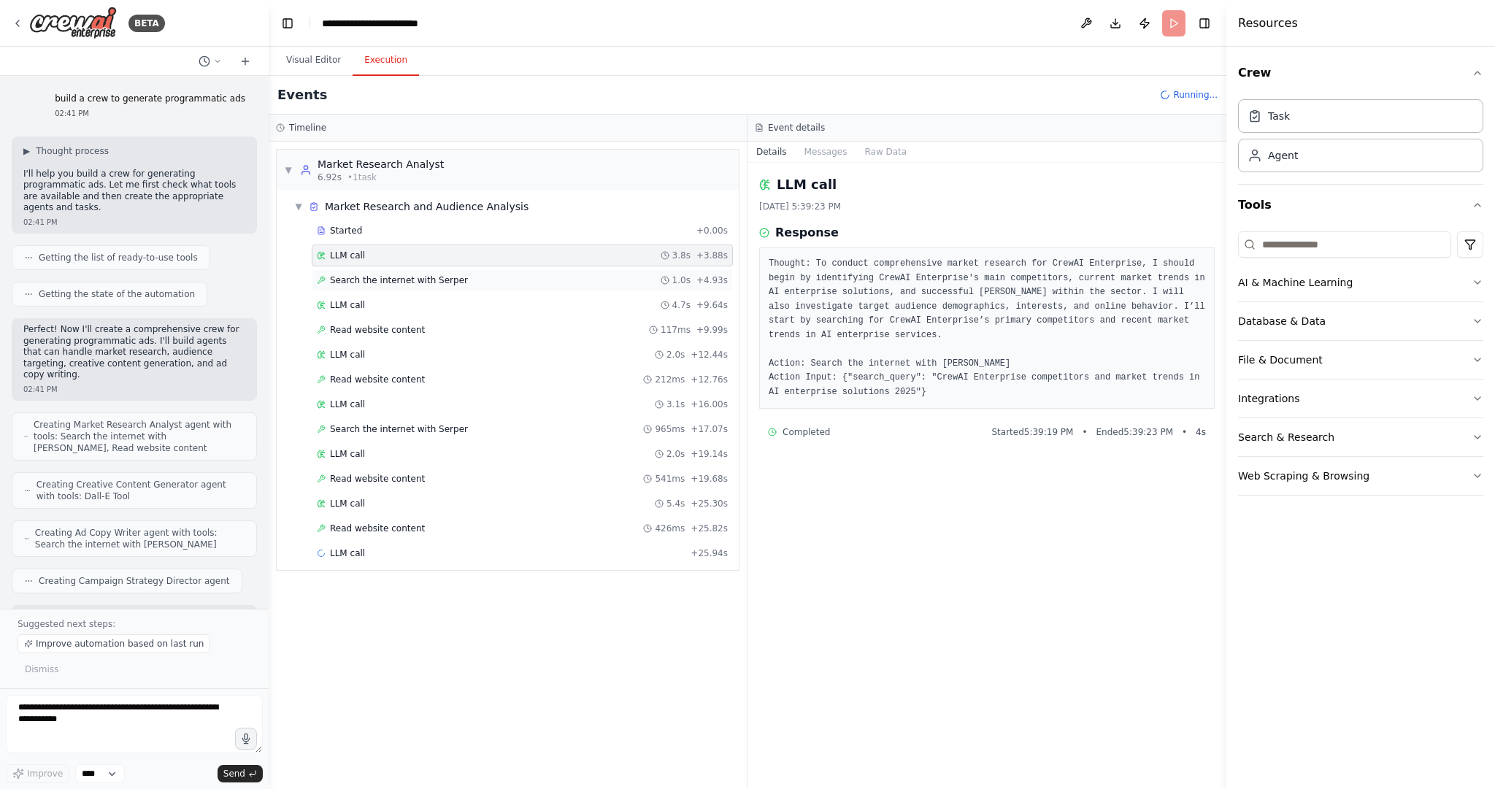
click at [361, 278] on span "Search the internet with Serper" at bounding box center [399, 281] width 138 height 12
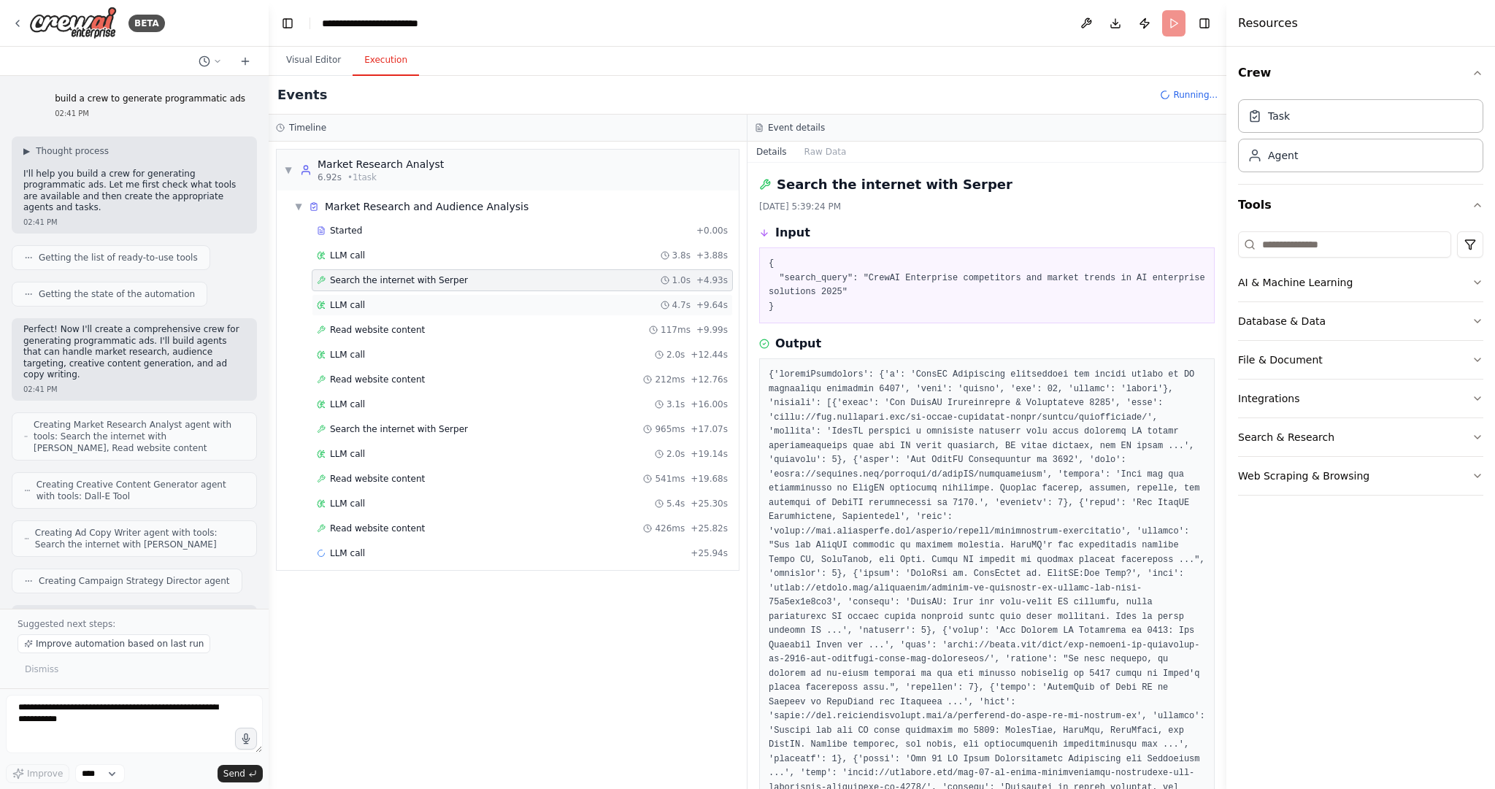
click at [364, 301] on div "LLM call 4.7s + 9.64s" at bounding box center [522, 305] width 411 height 12
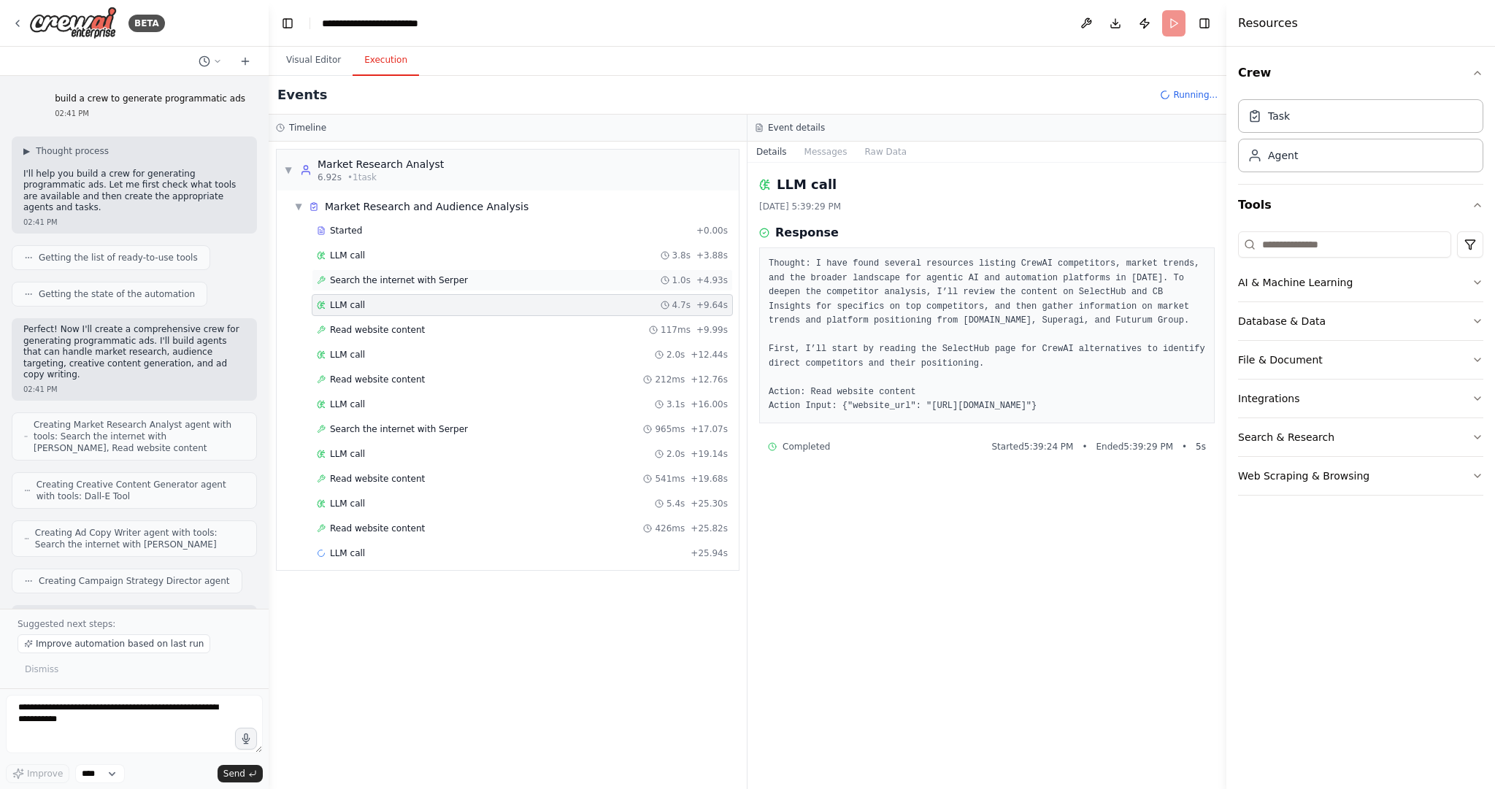
click at [359, 280] on span "Search the internet with Serper" at bounding box center [399, 281] width 138 height 12
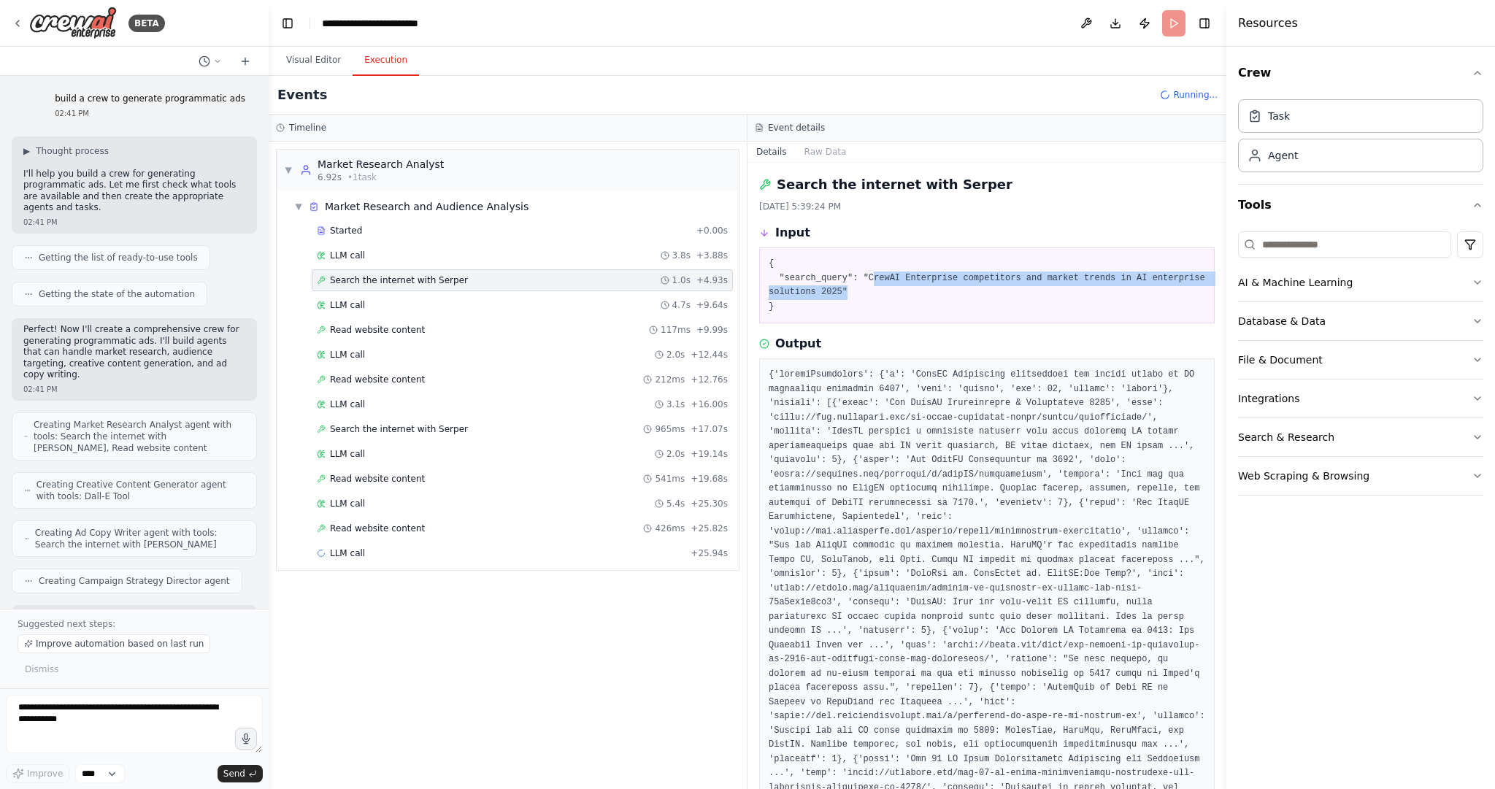
drag, startPoint x: 884, startPoint y: 277, endPoint x: 900, endPoint y: 297, distance: 26.5
click at [901, 296] on pre "{ "search_query": "CrewAI Enterprise competitors and market trends in AI enterp…" at bounding box center [987, 285] width 437 height 57
click at [314, 61] on button "Visual Editor" at bounding box center [314, 60] width 78 height 31
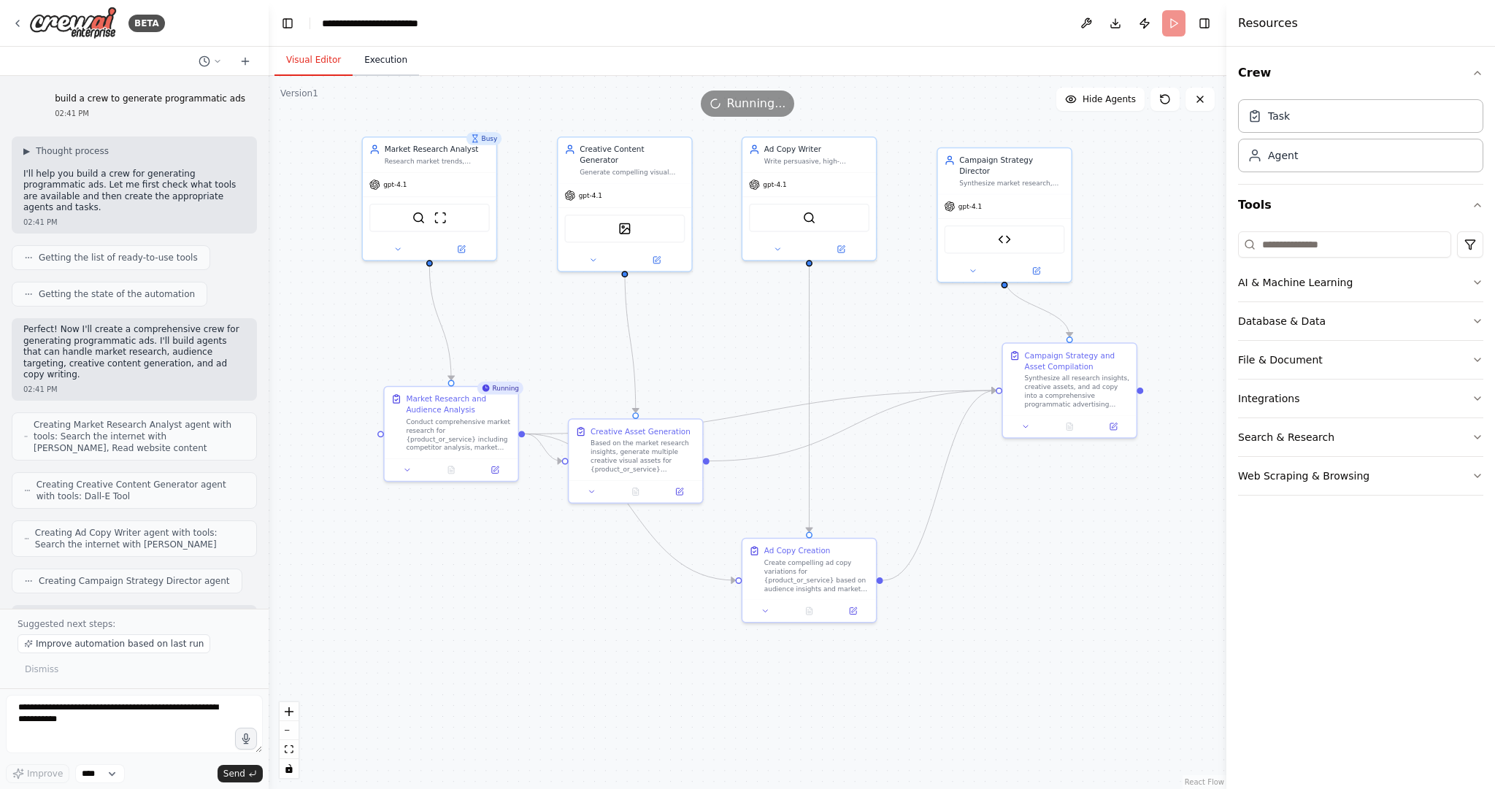
click at [379, 55] on button "Execution" at bounding box center [386, 60] width 66 height 31
drag, startPoint x: 313, startPoint y: 59, endPoint x: 319, endPoint y: 66, distance: 8.8
click at [313, 59] on button "Visual Editor" at bounding box center [314, 60] width 78 height 31
click at [408, 252] on button at bounding box center [397, 247] width 61 height 13
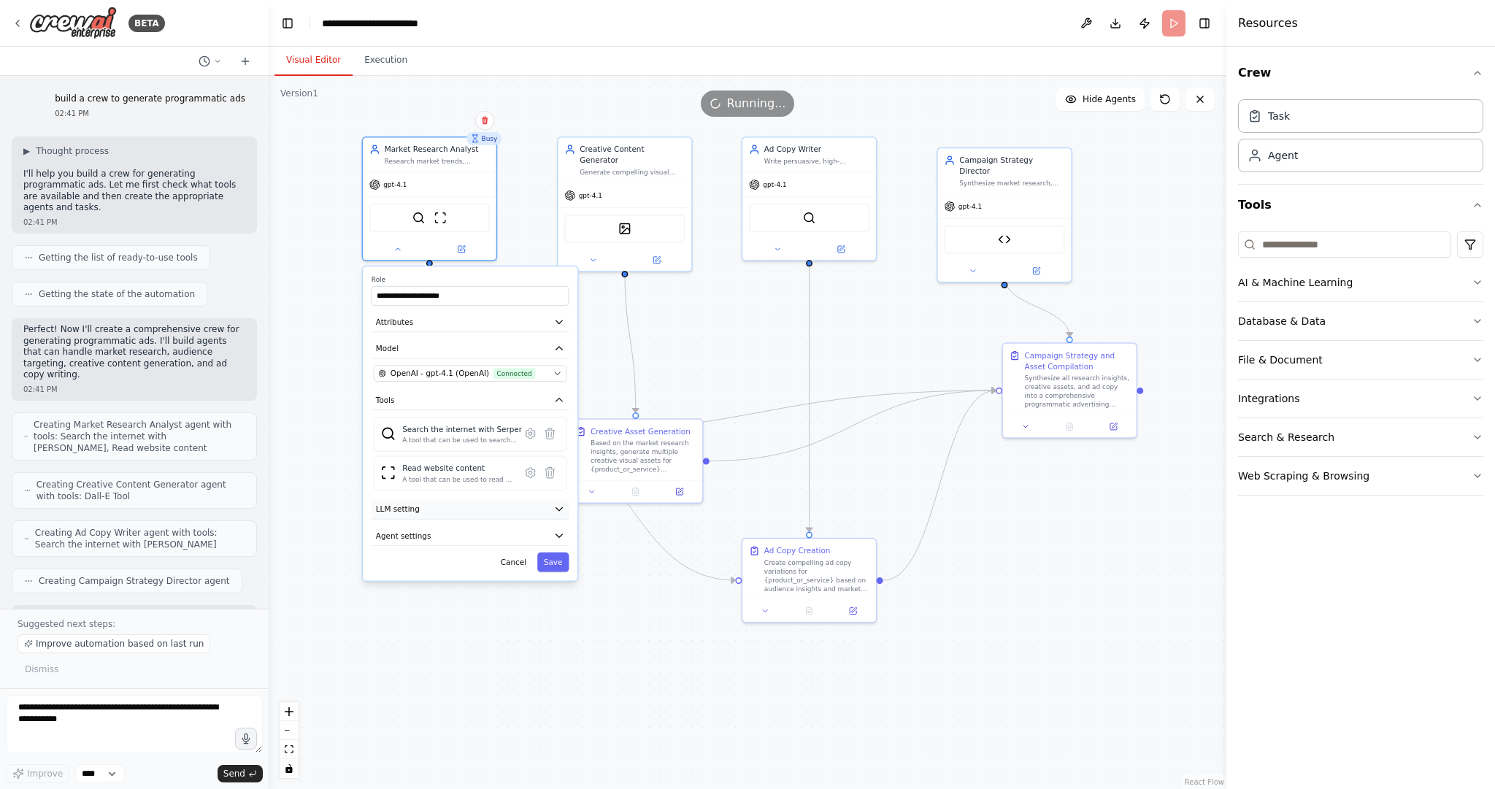
click at [417, 518] on div "**********" at bounding box center [470, 424] width 215 height 314
click at [416, 510] on span "LLM setting" at bounding box center [398, 509] width 44 height 11
click at [413, 536] on span "Agent settings" at bounding box center [403, 535] width 55 height 11
click at [413, 537] on span "Agent settings" at bounding box center [403, 535] width 55 height 11
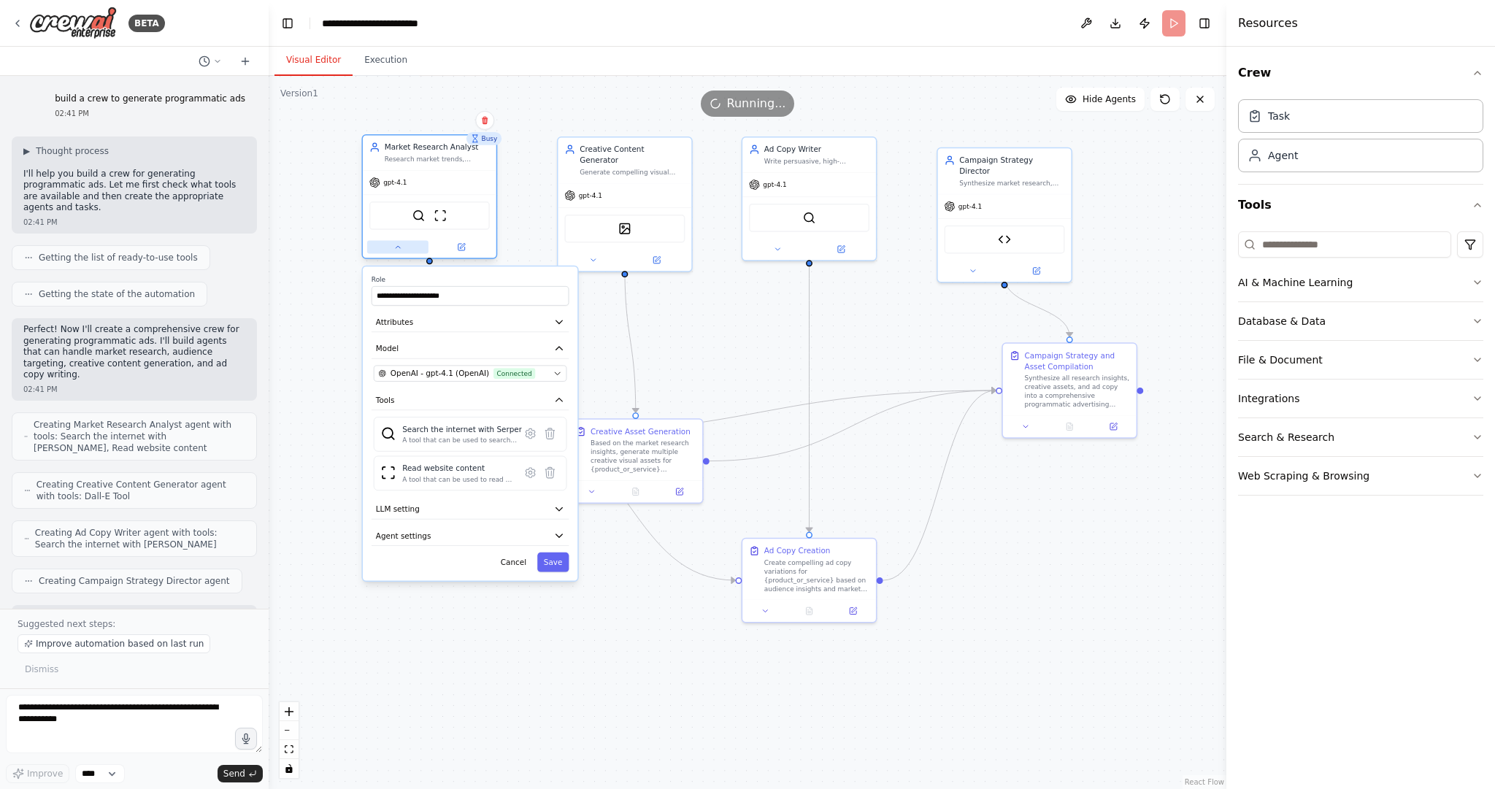
click at [394, 246] on icon at bounding box center [398, 247] width 9 height 9
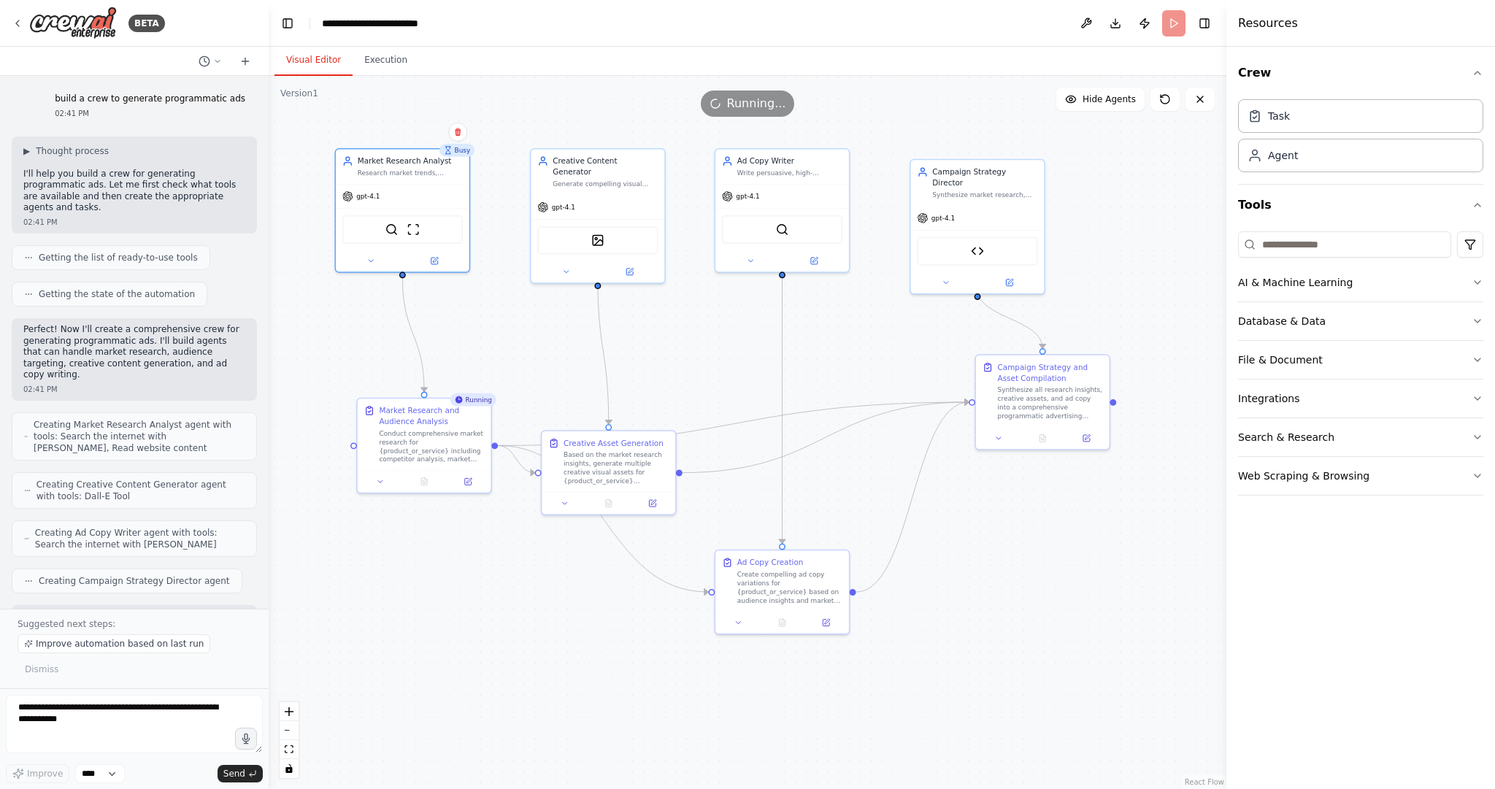
drag, startPoint x: 1170, startPoint y: 250, endPoint x: 1143, endPoint y: 262, distance: 29.4
click at [1143, 262] on div ".deletable-edge-delete-btn { width: 20px; height: 20px; border: 0px solid #ffff…" at bounding box center [748, 432] width 958 height 713
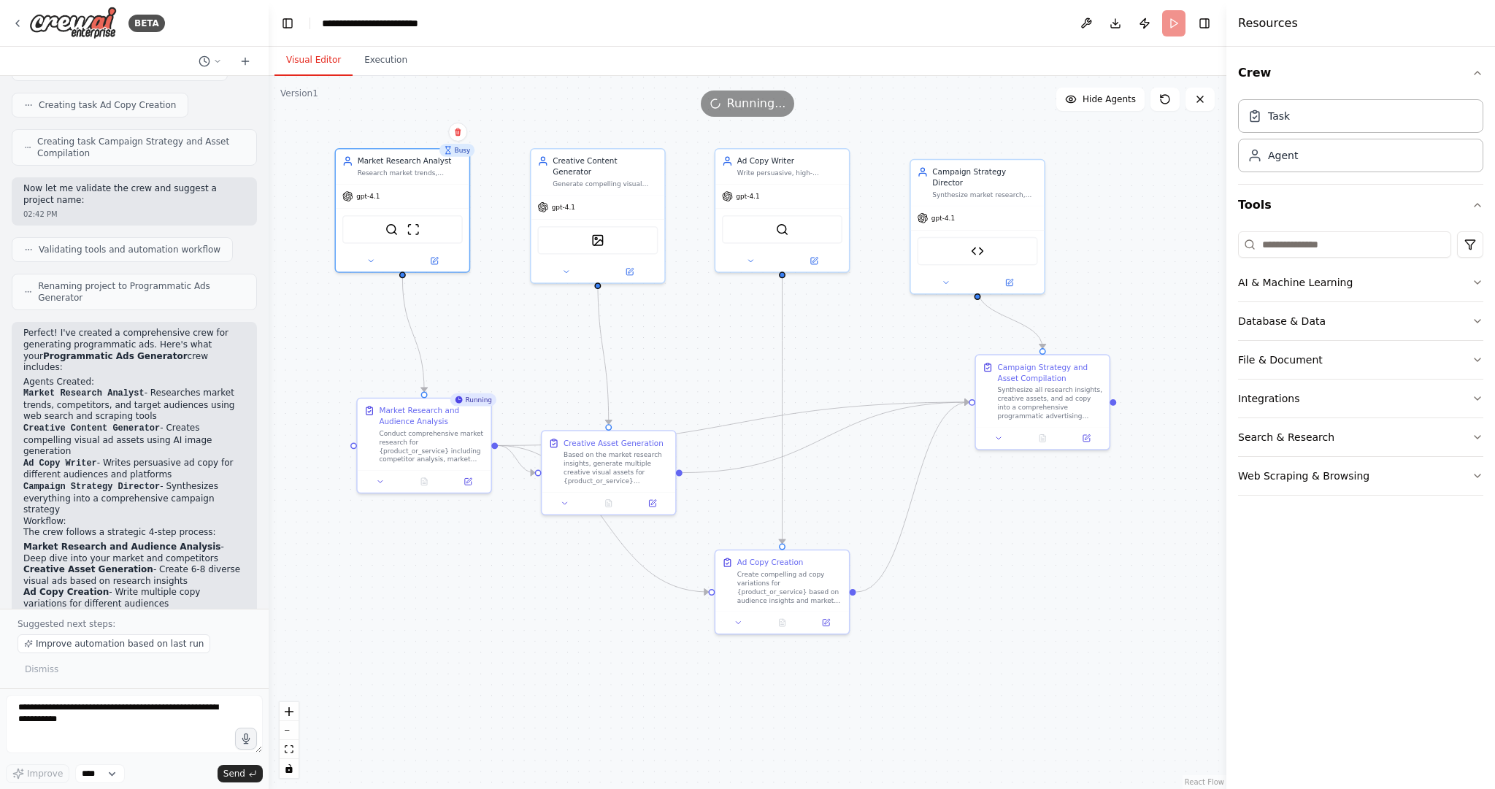
scroll to position [885, 0]
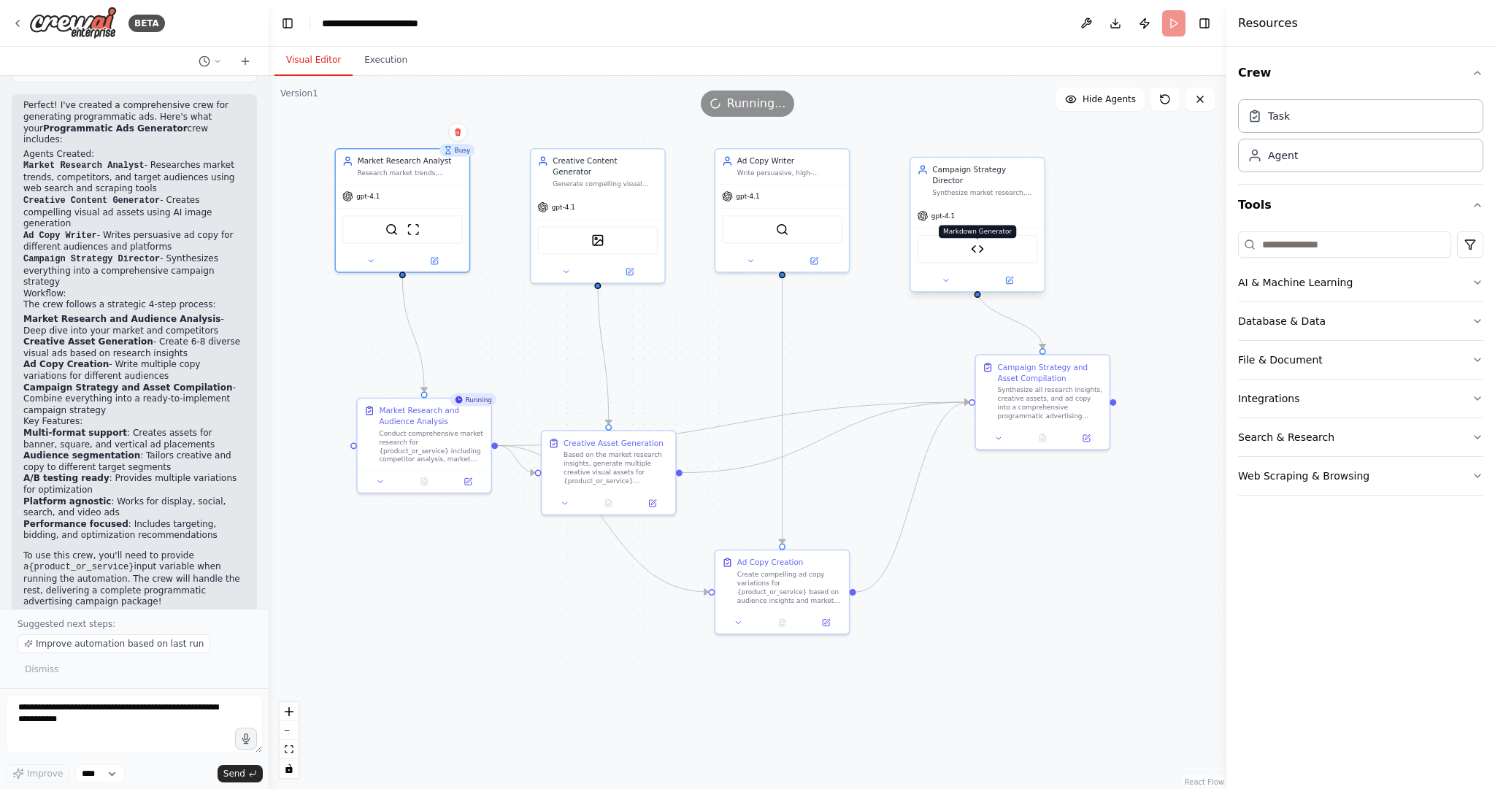
click at [982, 242] on img at bounding box center [977, 248] width 13 height 13
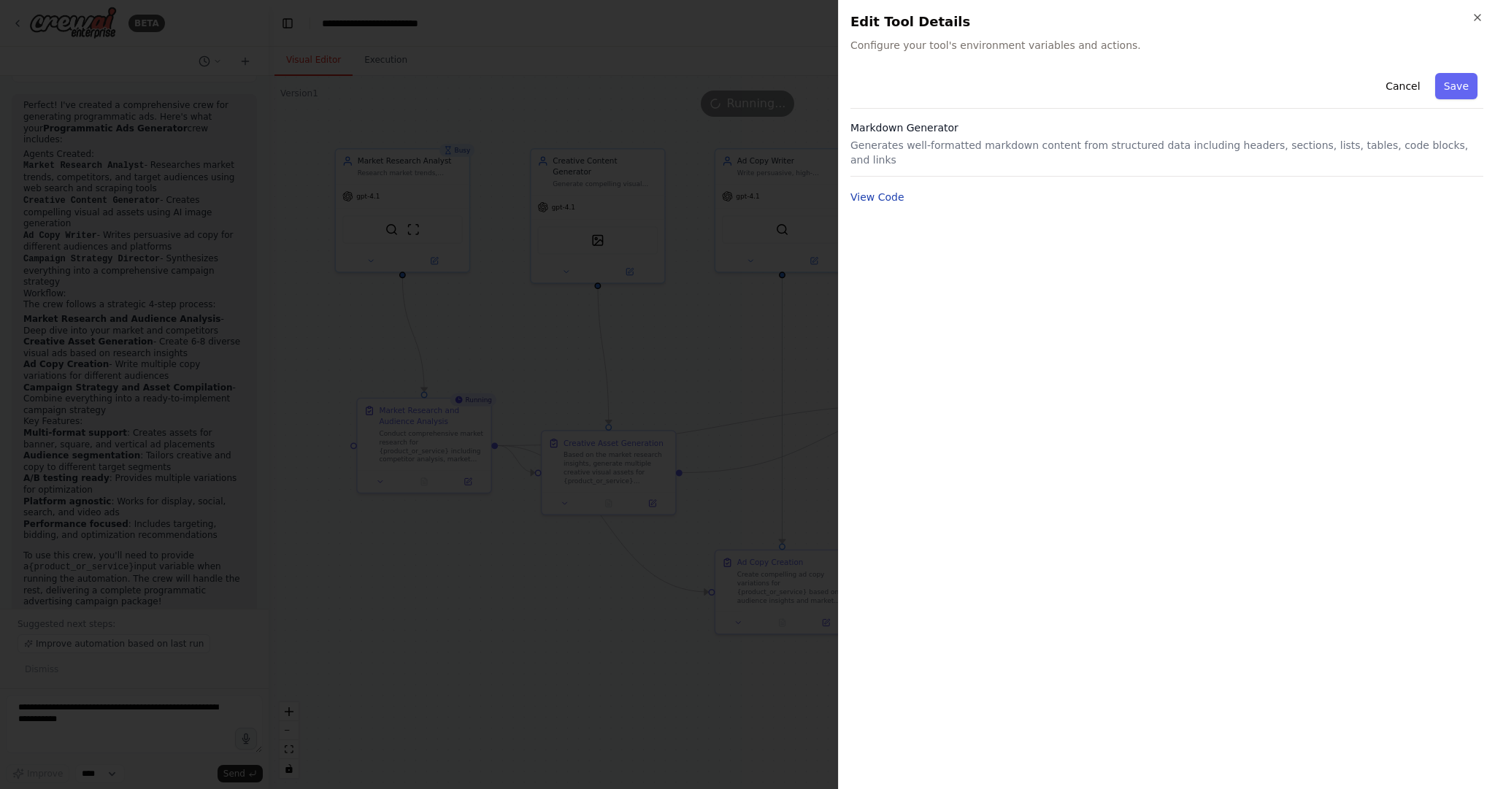
click at [876, 190] on button "View Code" at bounding box center [878, 197] width 54 height 15
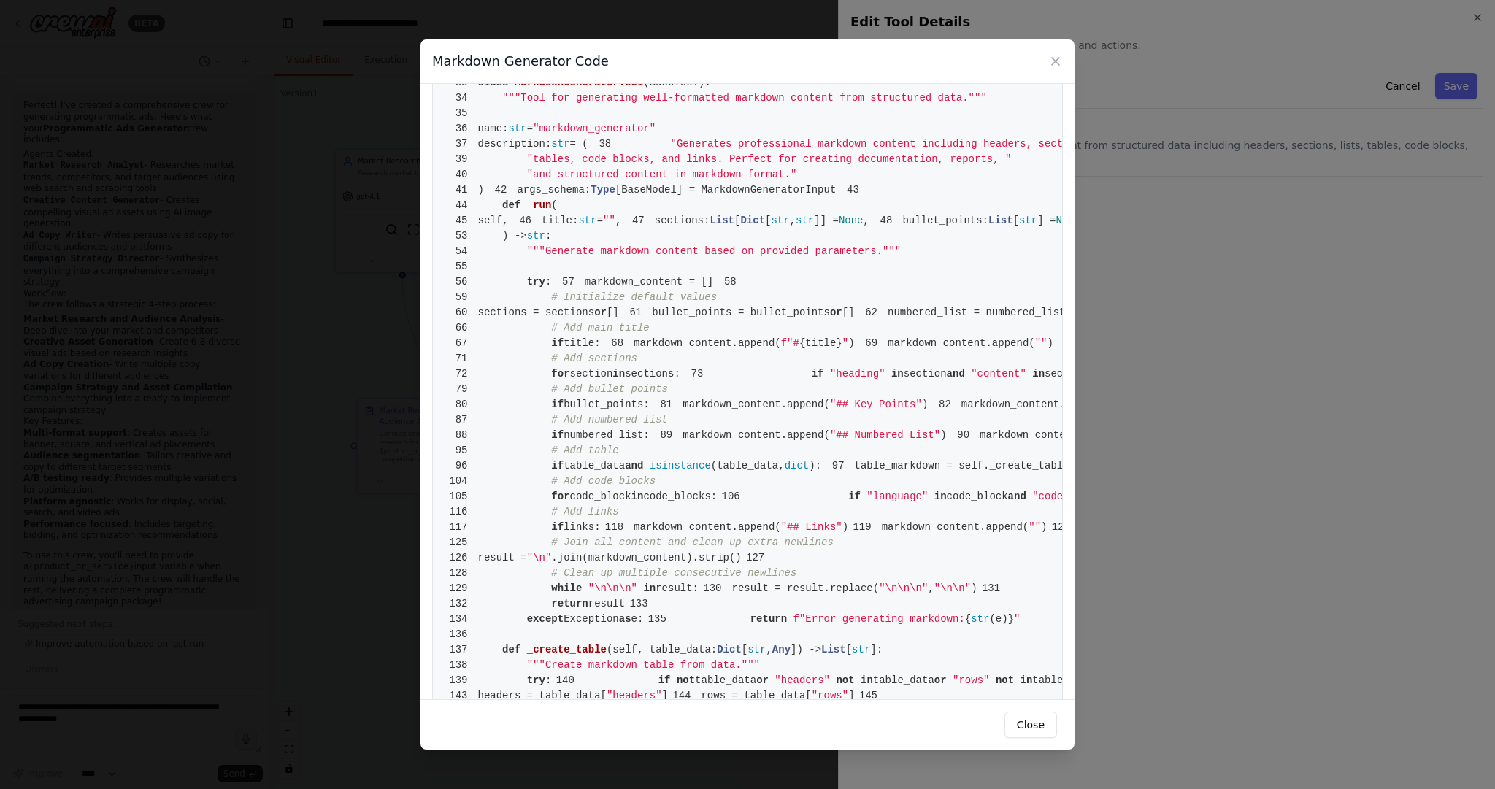
scroll to position [0, 0]
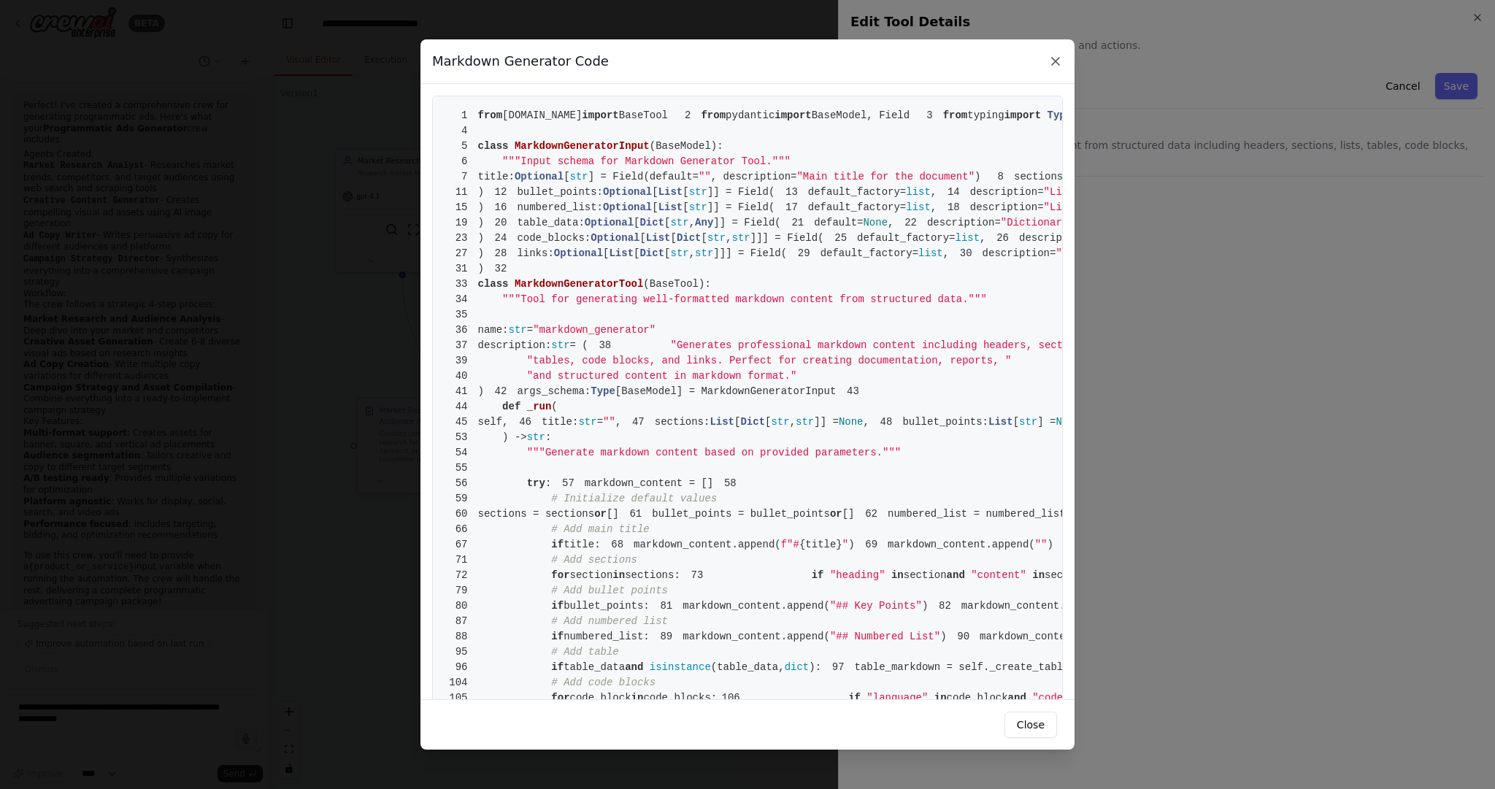
click at [1057, 66] on icon at bounding box center [1056, 61] width 15 height 15
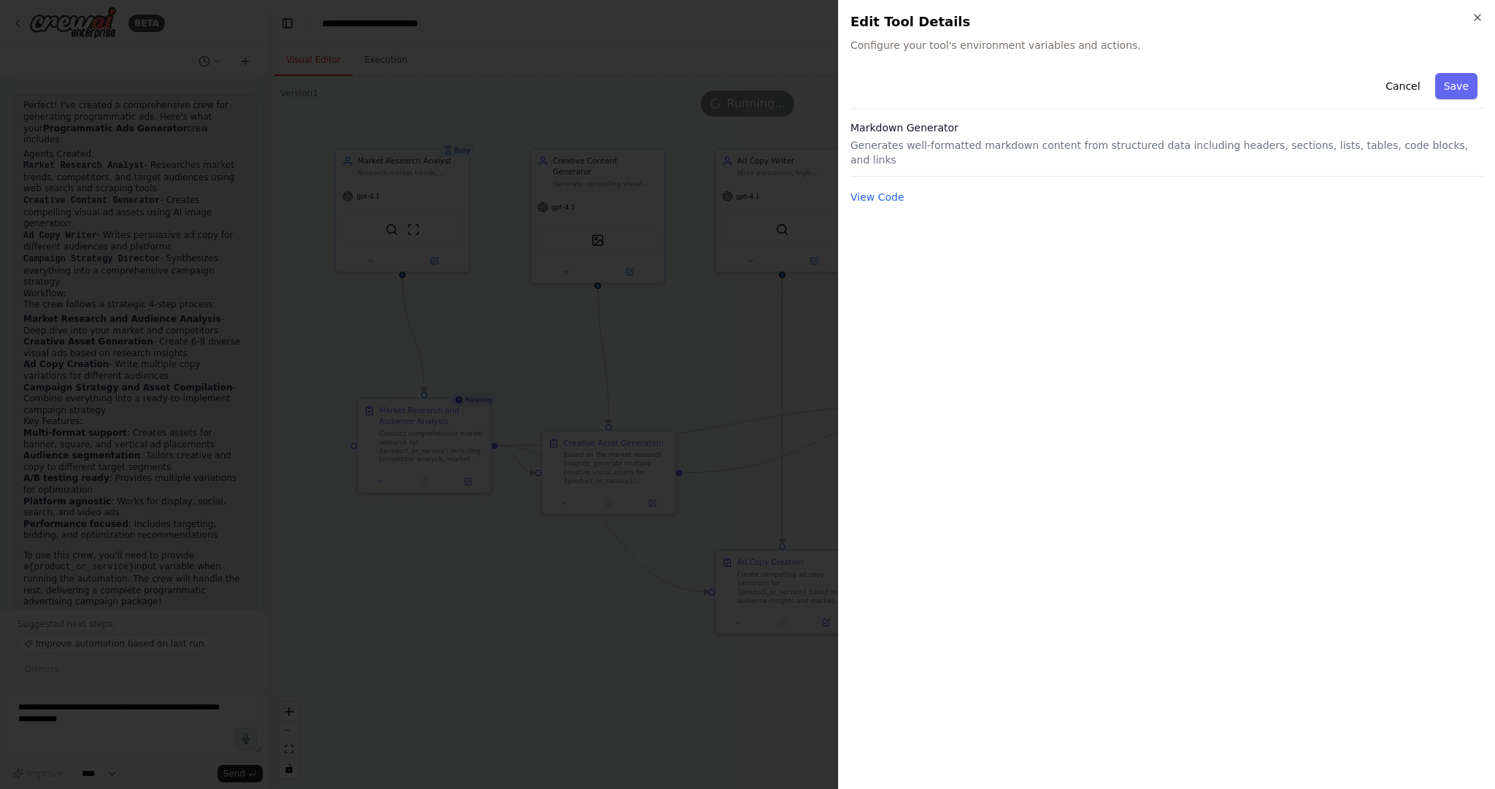
click at [1117, 145] on p "Generates well-formatted markdown content from structured data including header…" at bounding box center [1167, 152] width 633 height 29
click at [1473, 13] on icon "button" at bounding box center [1478, 18] width 12 height 12
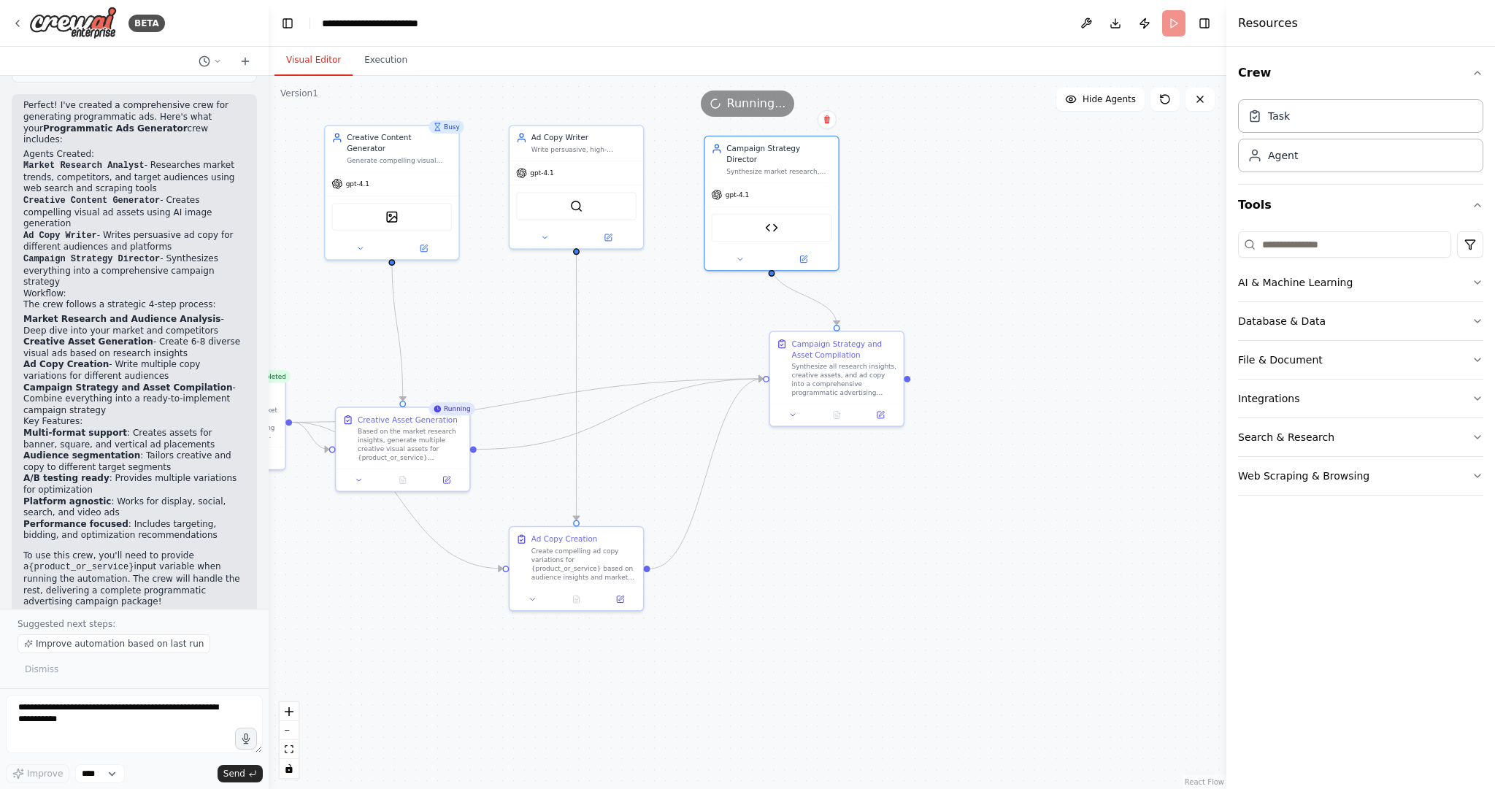
drag, startPoint x: 1037, startPoint y: 246, endPoint x: 856, endPoint y: 223, distance: 182.6
click at [807, 218] on div ".deletable-edge-delete-btn { width: 20px; height: 20px; border: 0px solid #ffff…" at bounding box center [748, 432] width 958 height 713
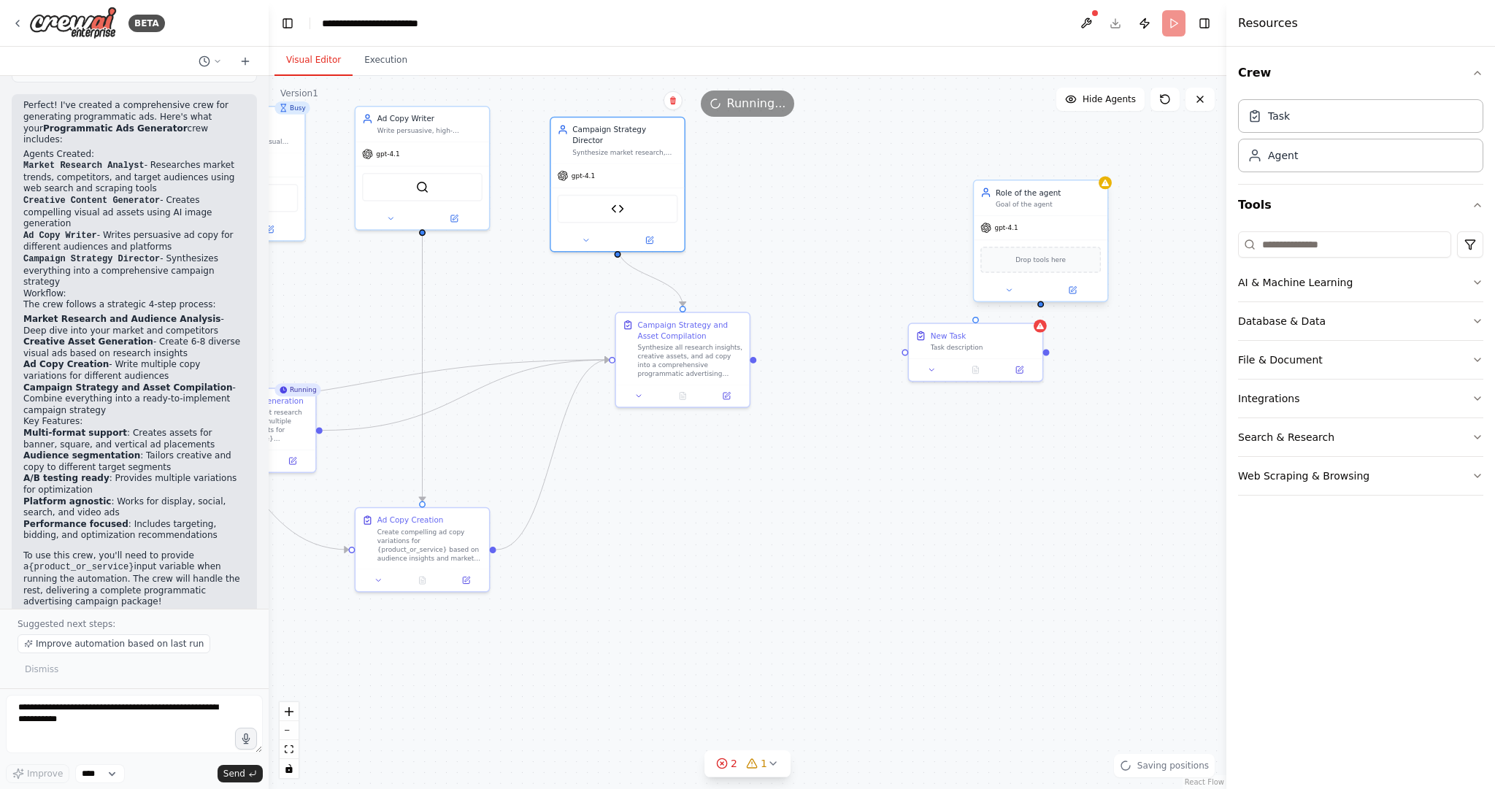
click at [1070, 210] on div "Role of the agent Goal of the agent" at bounding box center [1041, 197] width 134 height 35
click at [1097, 166] on icon at bounding box center [1096, 165] width 9 height 9
click at [1054, 171] on button "Confirm" at bounding box center [1055, 166] width 52 height 18
click at [1019, 334] on div "New Task" at bounding box center [983, 334] width 105 height 11
click at [1033, 306] on icon at bounding box center [1031, 308] width 6 height 8
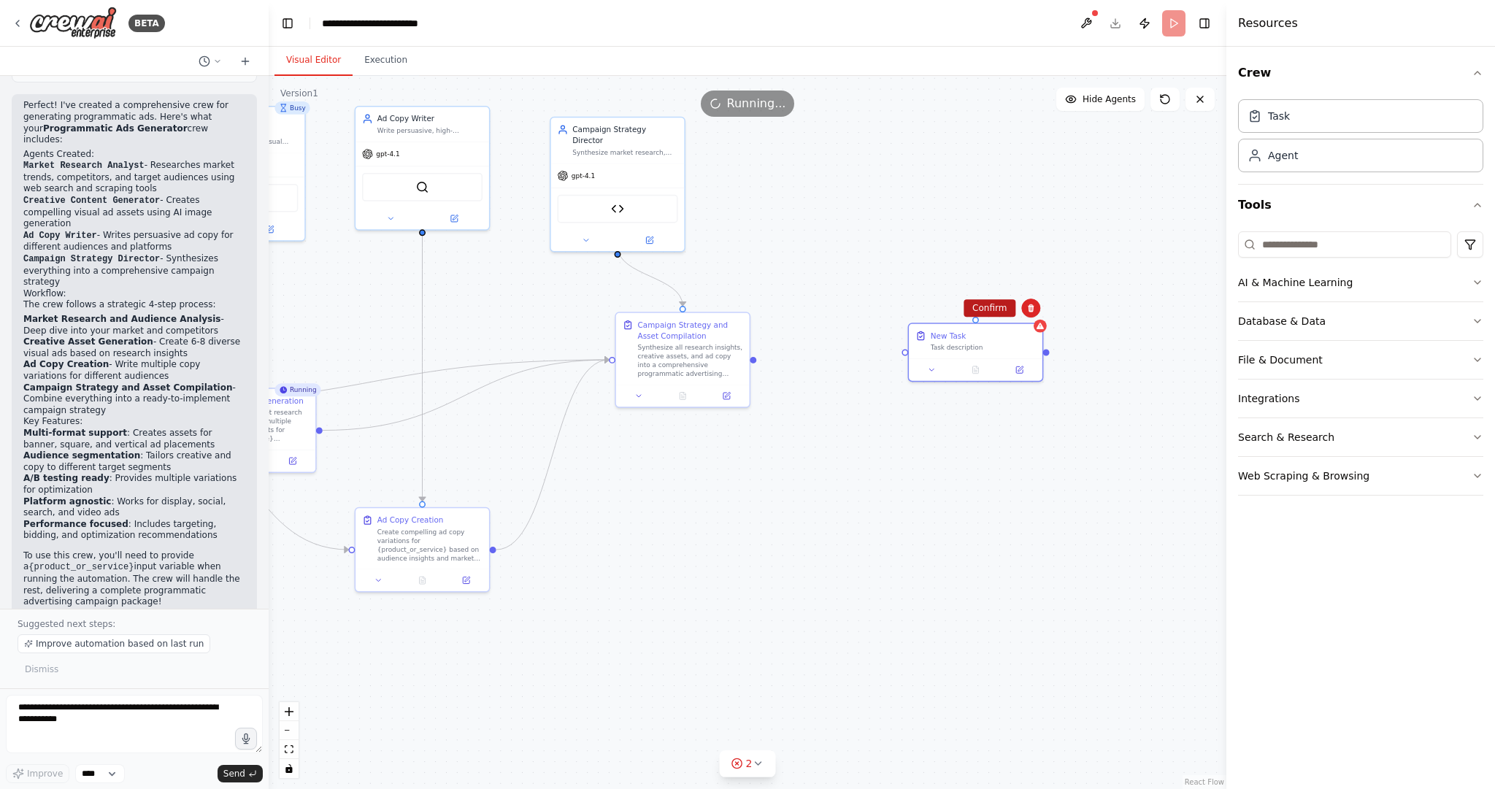
click at [985, 304] on button "Confirm" at bounding box center [990, 308] width 52 height 18
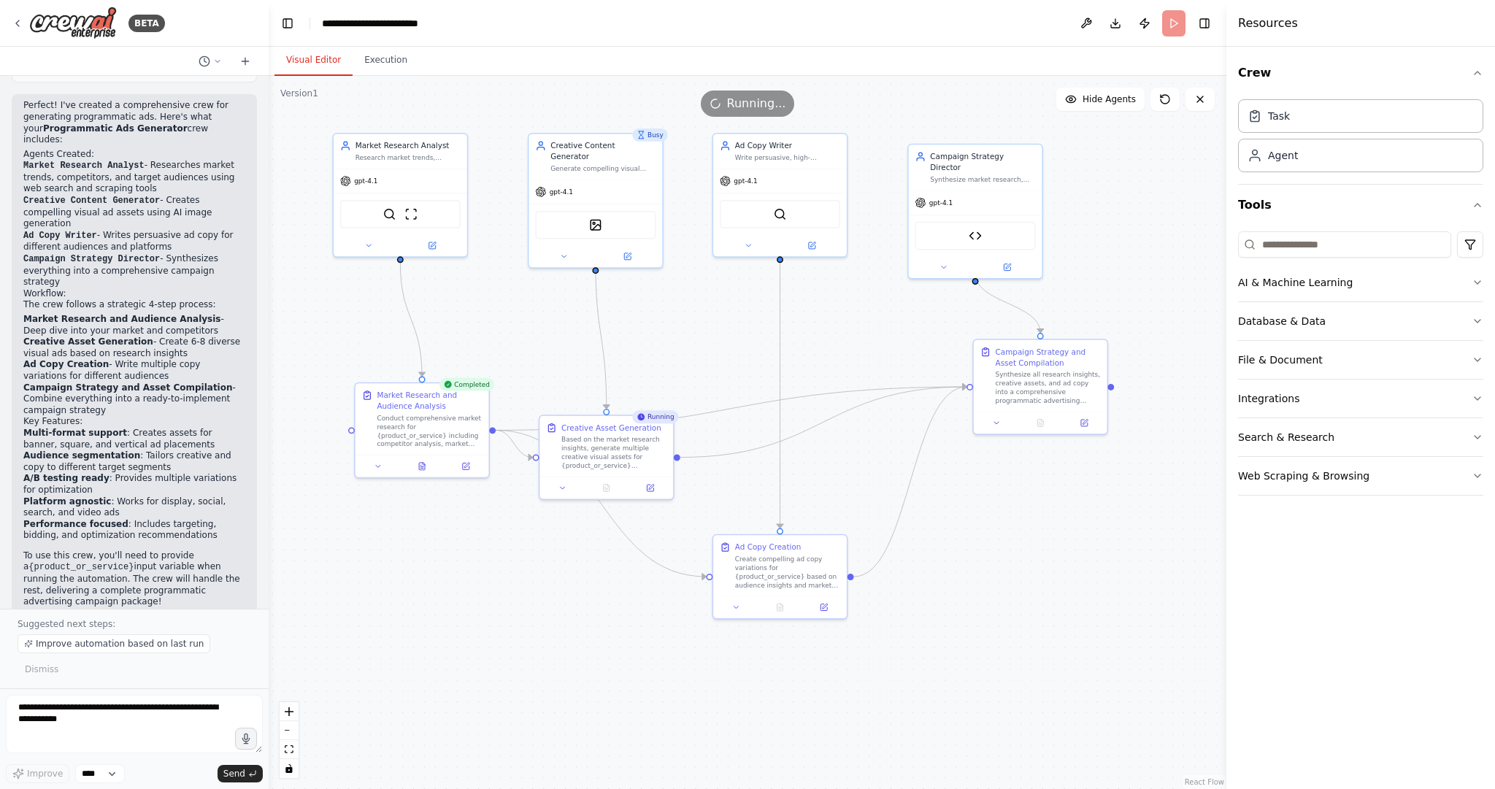
drag, startPoint x: 828, startPoint y: 272, endPoint x: 1186, endPoint y: 299, distance: 358.8
click at [1186, 299] on div ".deletable-edge-delete-btn { width: 20px; height: 20px; border: 0px solid #ffff…" at bounding box center [748, 432] width 958 height 713
click at [1150, 31] on button "Publish" at bounding box center [1144, 23] width 23 height 26
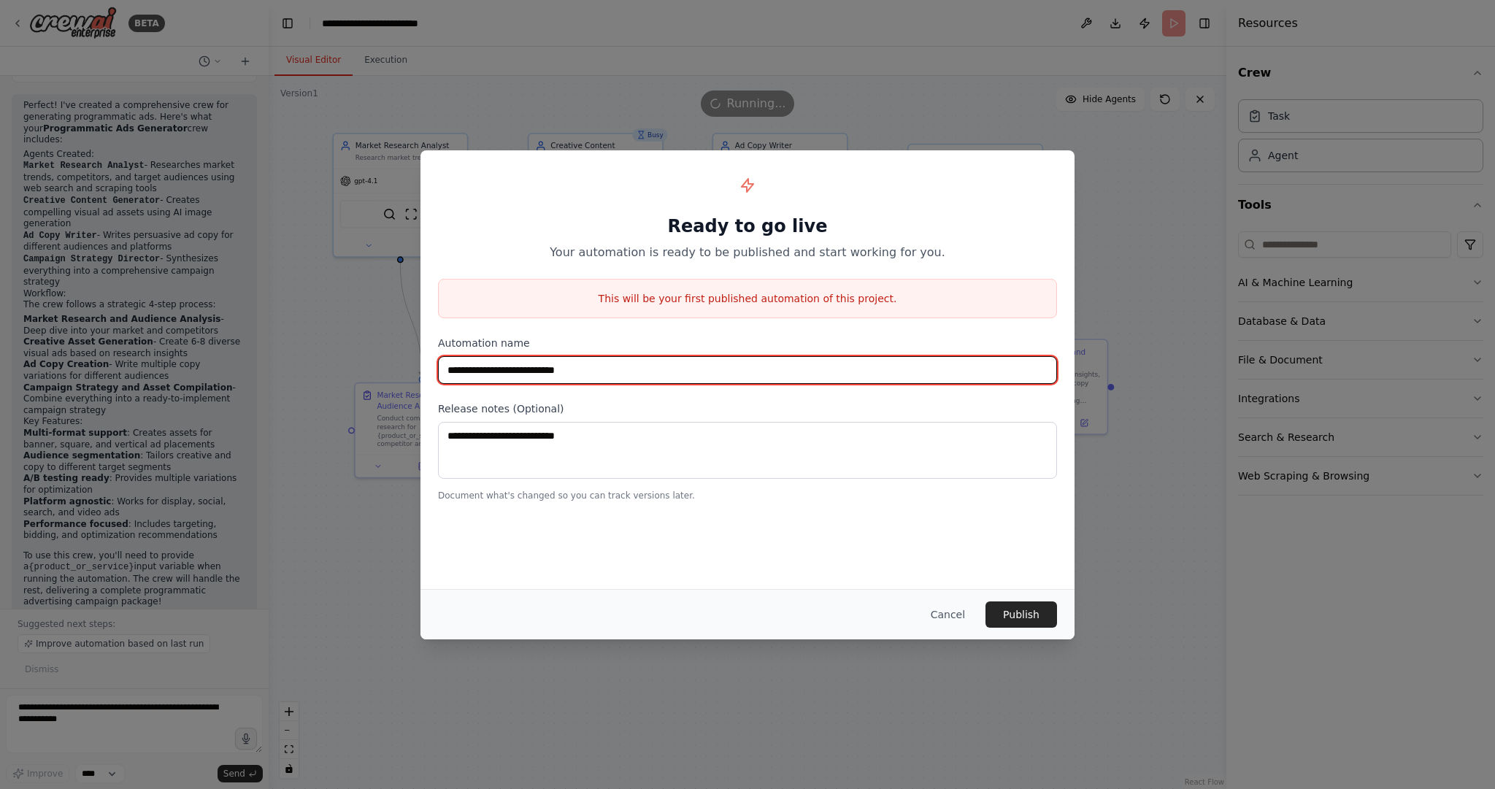
click at [621, 371] on input "**********" at bounding box center [747, 370] width 619 height 28
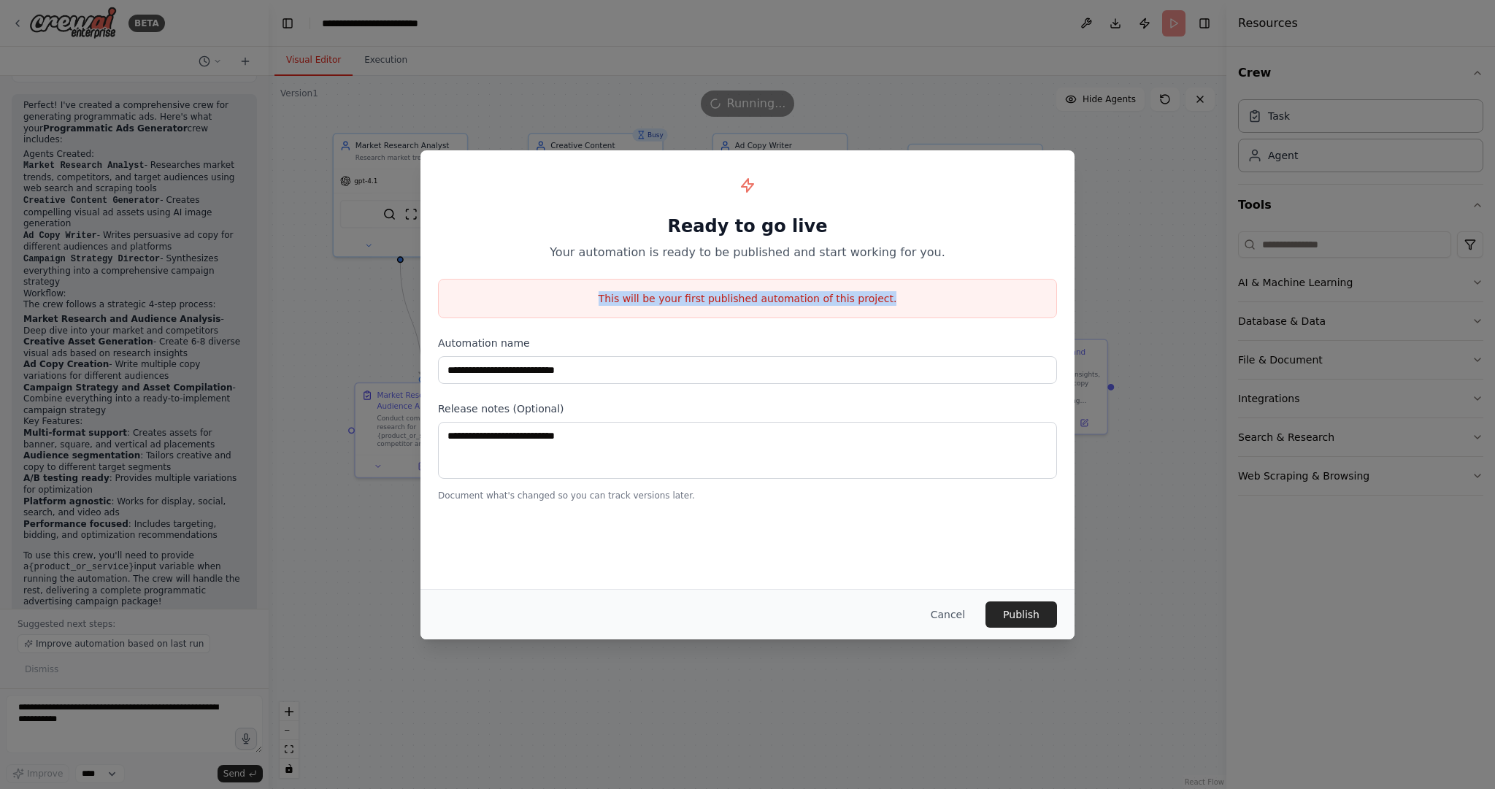
drag, startPoint x: 590, startPoint y: 299, endPoint x: 903, endPoint y: 310, distance: 313.4
click at [903, 310] on div "This will be your first published automation of this project." at bounding box center [747, 298] width 619 height 39
click at [1022, 611] on button "Publish" at bounding box center [1022, 615] width 72 height 26
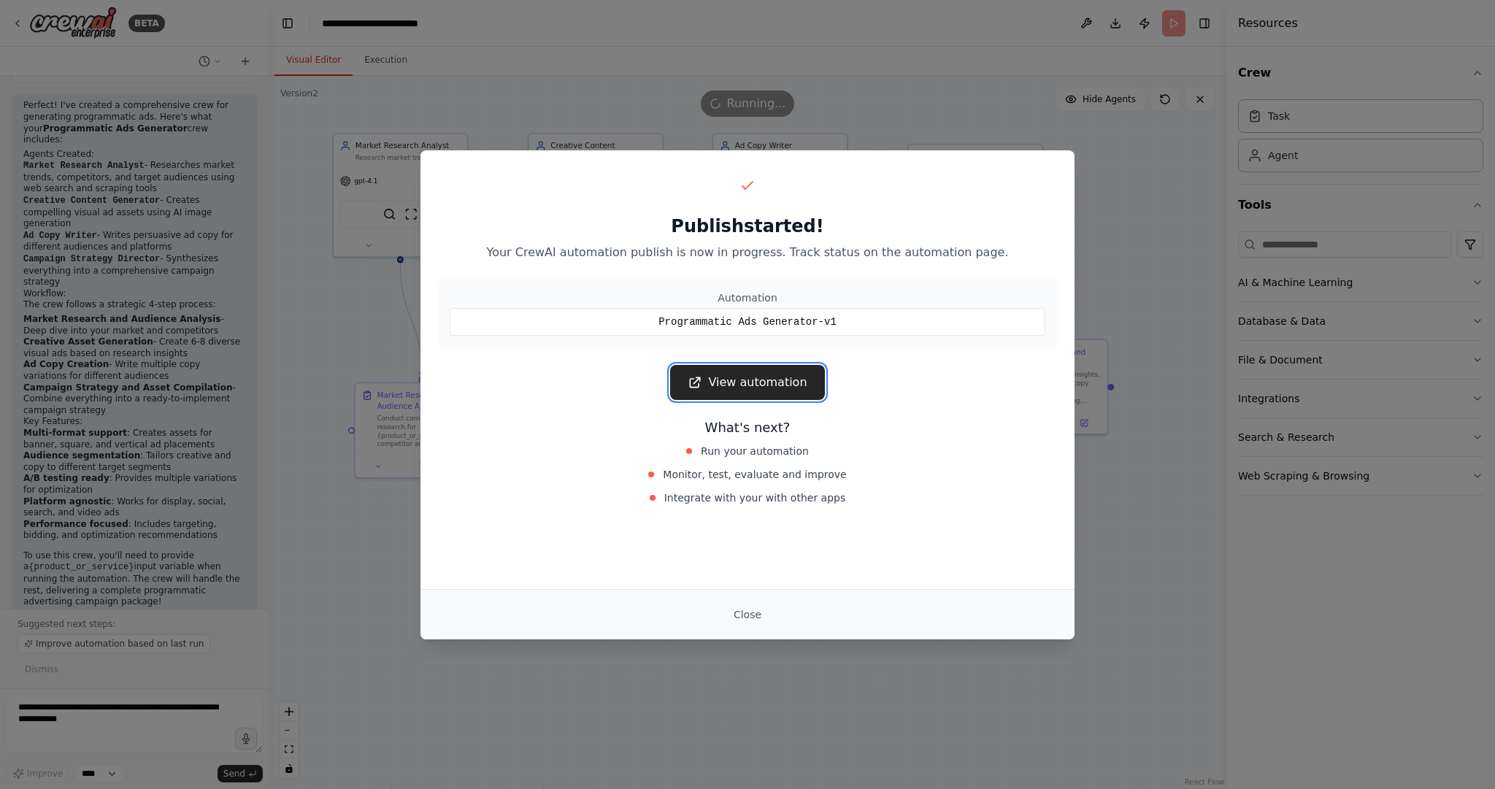
click at [767, 378] on link "View automation" at bounding box center [747, 382] width 154 height 35
click at [1095, 183] on div "Publish started! Your CrewAI automation publish is now in progress. Track statu…" at bounding box center [747, 394] width 1495 height 789
click at [1094, 272] on div "Publish started! Your CrewAI automation publish is now in progress. Track statu…" at bounding box center [747, 394] width 1495 height 789
click at [750, 616] on button "Close" at bounding box center [747, 615] width 51 height 26
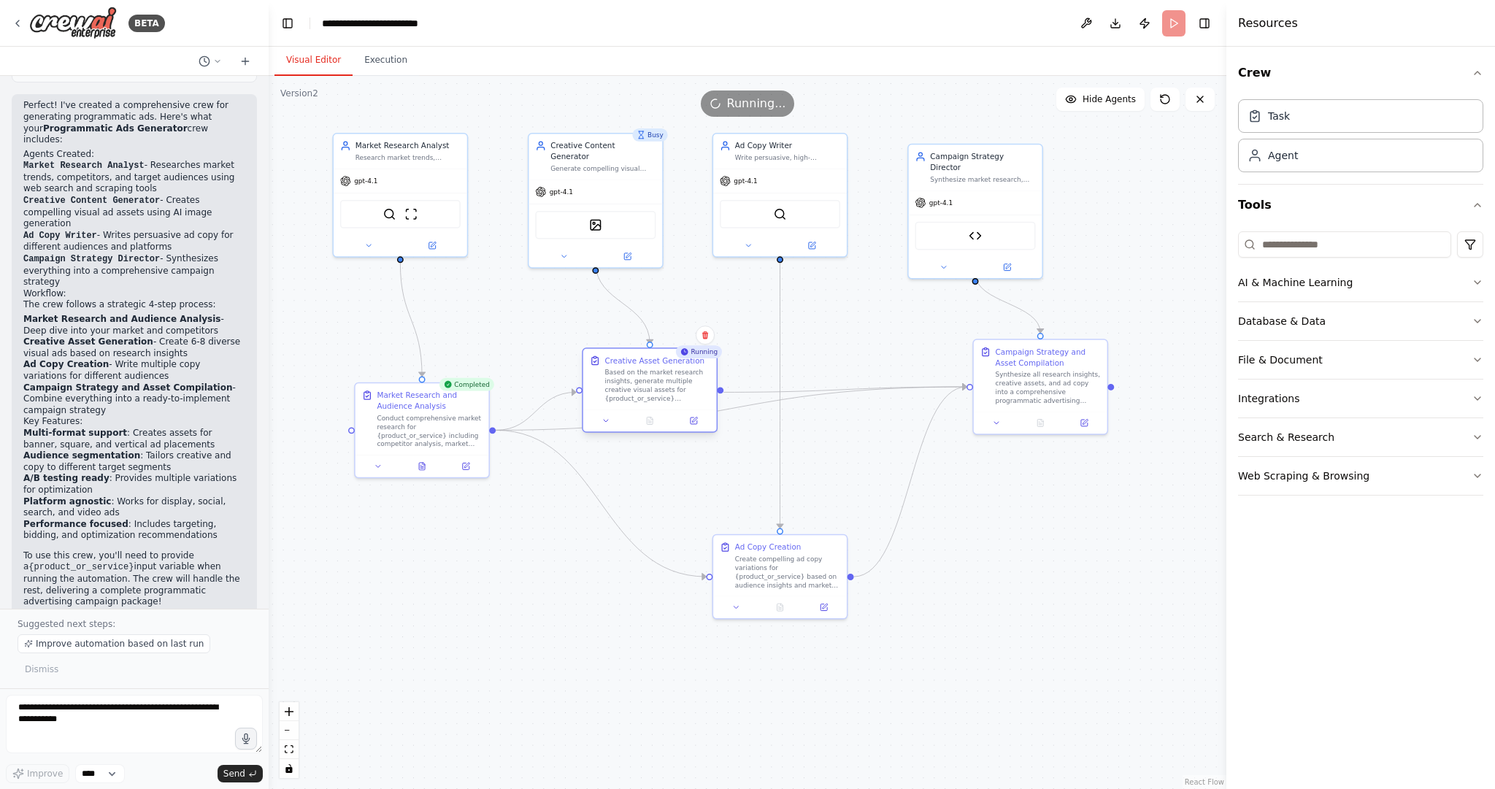
drag, startPoint x: 622, startPoint y: 431, endPoint x: 667, endPoint y: 365, distance: 79.8
click at [667, 365] on div "Creative Asset Generation Based on the market research insights, generate multi…" at bounding box center [657, 379] width 105 height 47
drag, startPoint x: 798, startPoint y: 546, endPoint x: 763, endPoint y: 572, distance: 43.8
click at [763, 572] on div "Ad Copy Creation Create compelling ad copy variations for {product_or_service} …" at bounding box center [754, 585] width 105 height 47
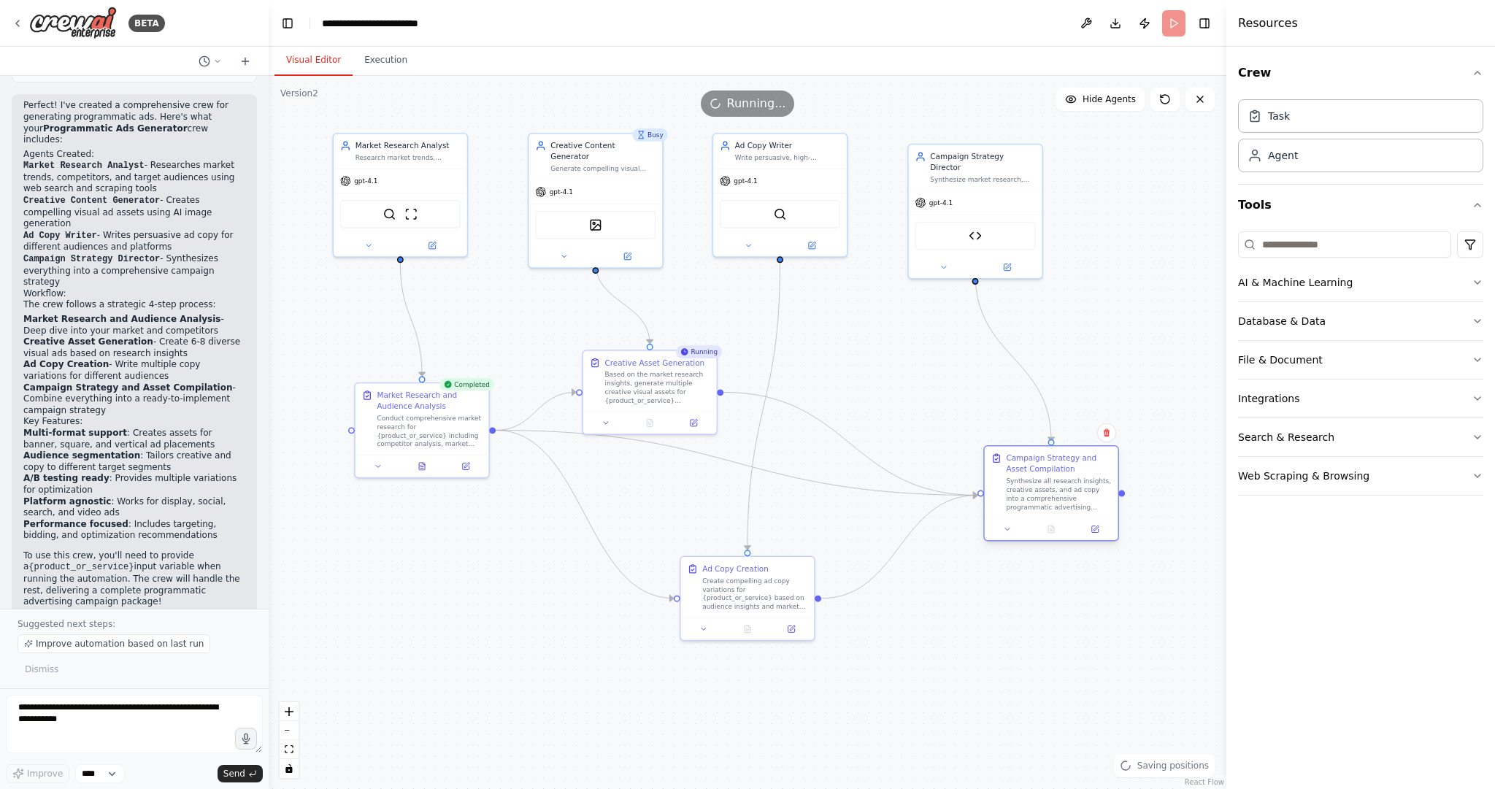
drag, startPoint x: 1063, startPoint y: 381, endPoint x: 1073, endPoint y: 478, distance: 97.7
click at [1073, 478] on div "Synthesize all research insights, creative assets, and ad copy into a comprehen…" at bounding box center [1058, 494] width 105 height 35
drag, startPoint x: 699, startPoint y: 391, endPoint x: 685, endPoint y: 419, distance: 31.7
click at [668, 375] on div "Based on the market research insights, generate multiple creative visual assets…" at bounding box center [624, 366] width 105 height 35
drag, startPoint x: 764, startPoint y: 590, endPoint x: 670, endPoint y: 424, distance: 190.6
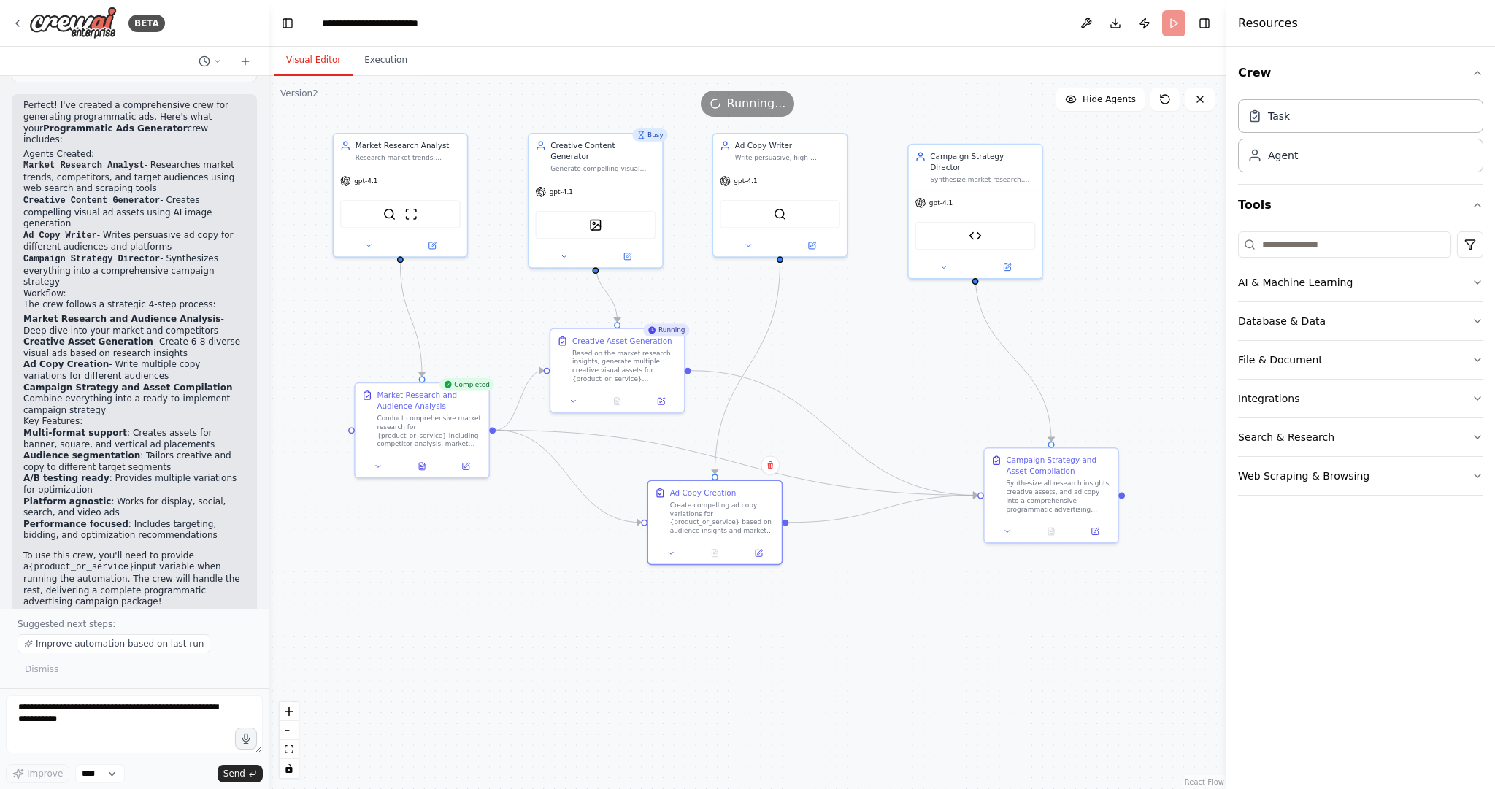
click at [728, 519] on div "Create compelling ad copy variations for {product_or_service} based on audience…" at bounding box center [722, 518] width 105 height 35
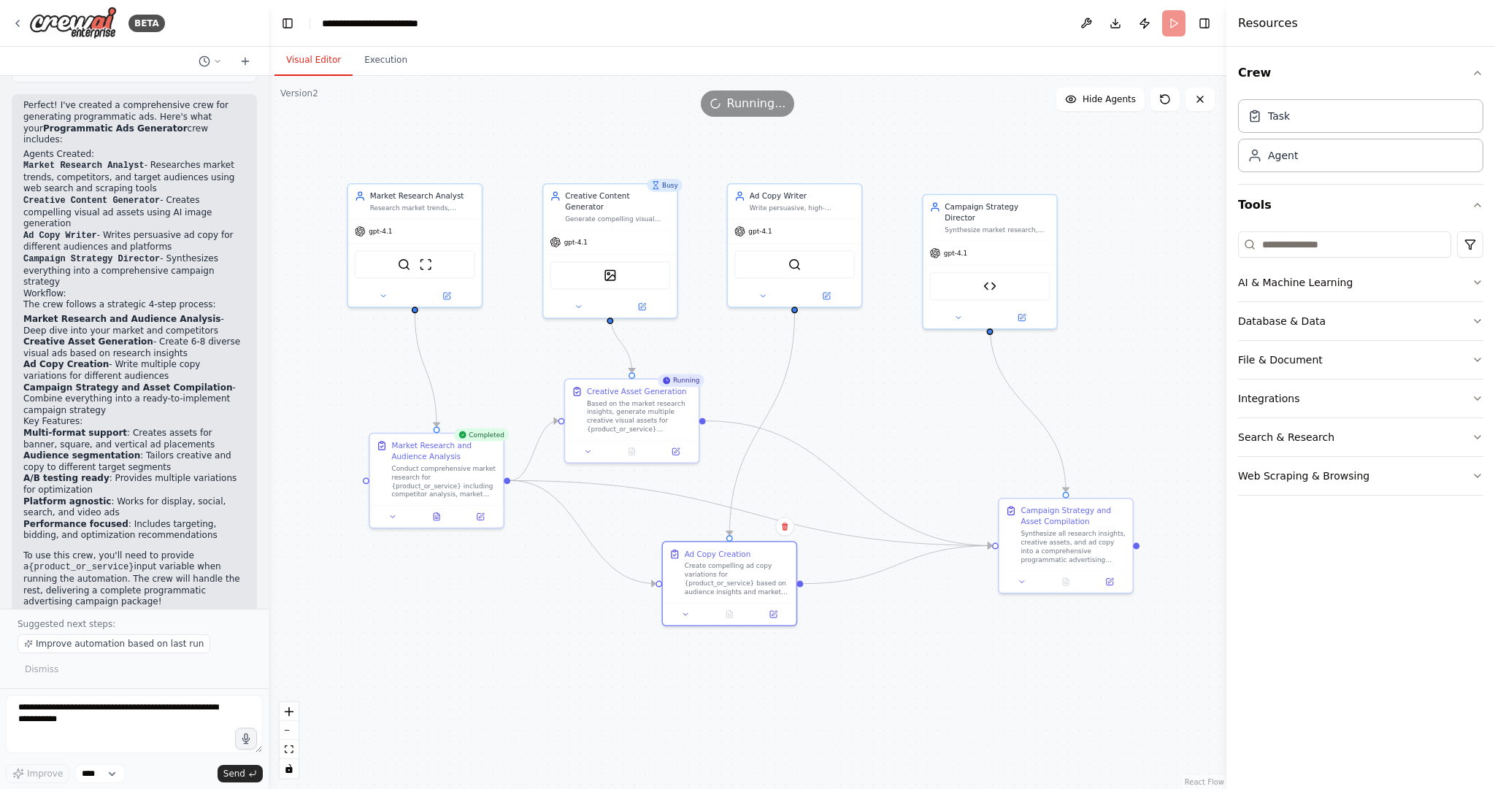
drag, startPoint x: 885, startPoint y: 331, endPoint x: 900, endPoint y: 381, distance: 52.5
click at [900, 381] on div ".deletable-edge-delete-btn { width: 20px; height: 20px; border: 0px solid #ffff…" at bounding box center [748, 432] width 958 height 713
drag, startPoint x: 889, startPoint y: 383, endPoint x: 899, endPoint y: 378, distance: 10.5
click at [899, 378] on div ".deletable-edge-delete-btn { width: 20px; height: 20px; border: 0px solid #ffff…" at bounding box center [748, 432] width 958 height 713
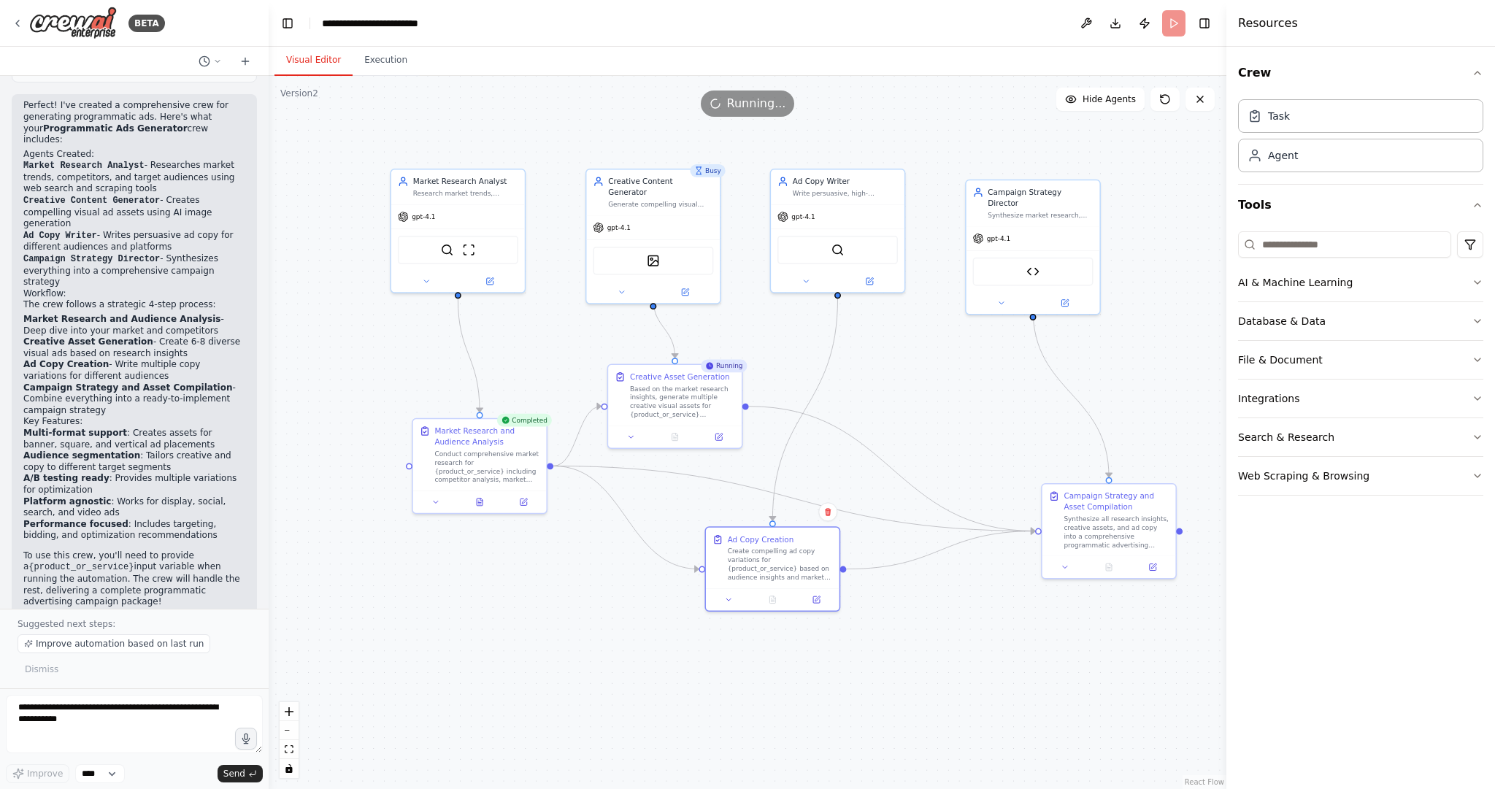
drag, startPoint x: 897, startPoint y: 369, endPoint x: 930, endPoint y: 359, distance: 35.1
click at [930, 359] on div ".deletable-edge-delete-btn { width: 20px; height: 20px; border: 0px solid #ffff…" at bounding box center [748, 432] width 958 height 713
drag, startPoint x: 955, startPoint y: 375, endPoint x: 948, endPoint y: 369, distance: 9.4
click at [948, 369] on div ".deletable-edge-delete-btn { width: 20px; height: 20px; border: 0px solid #ffff…" at bounding box center [748, 432] width 958 height 713
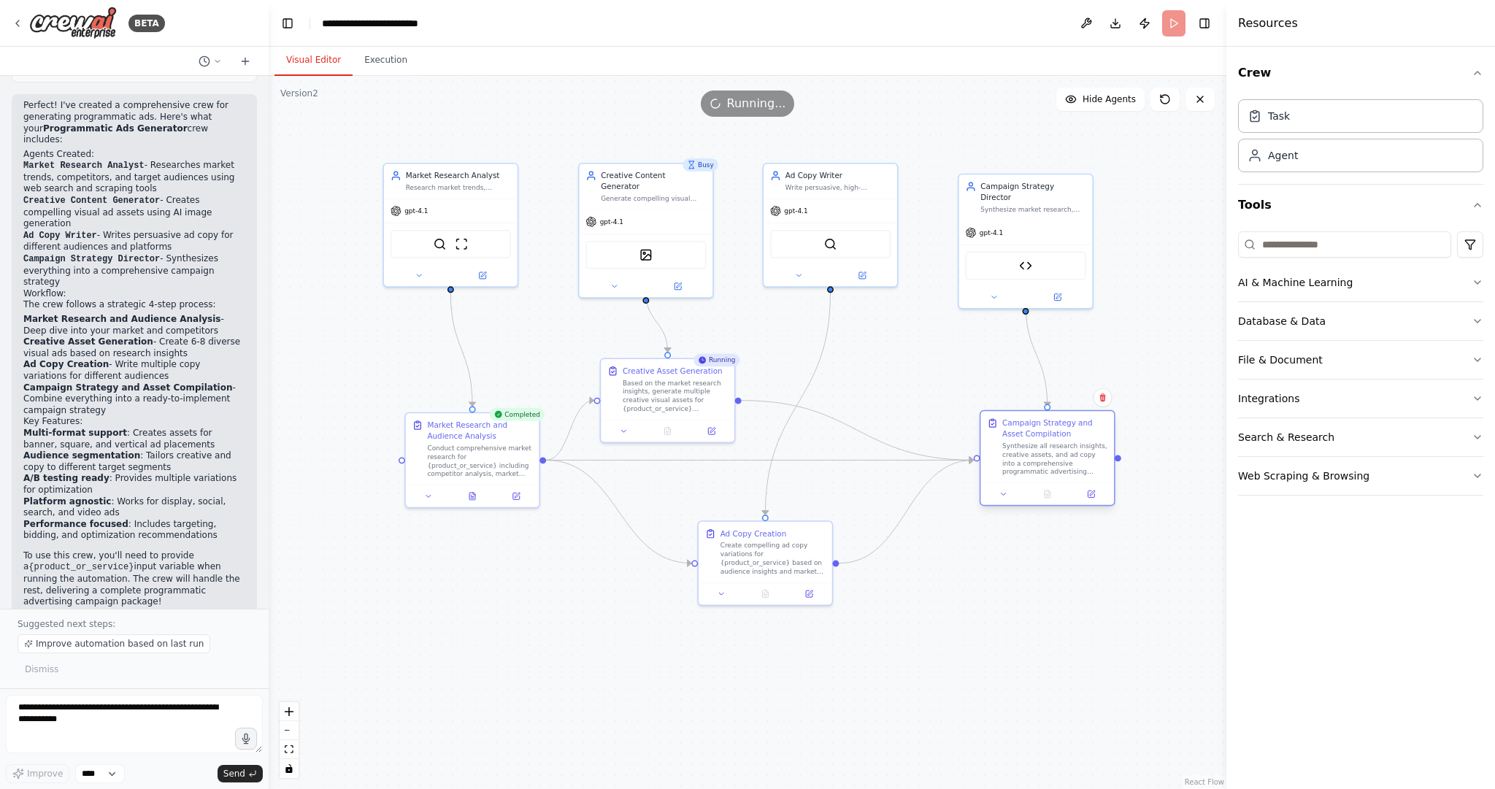
drag, startPoint x: 1084, startPoint y: 512, endPoint x: 1029, endPoint y: 442, distance: 88.8
click at [1029, 442] on div "Synthesize all research insights, creative assets, and ad copy into a comprehen…" at bounding box center [1055, 459] width 105 height 35
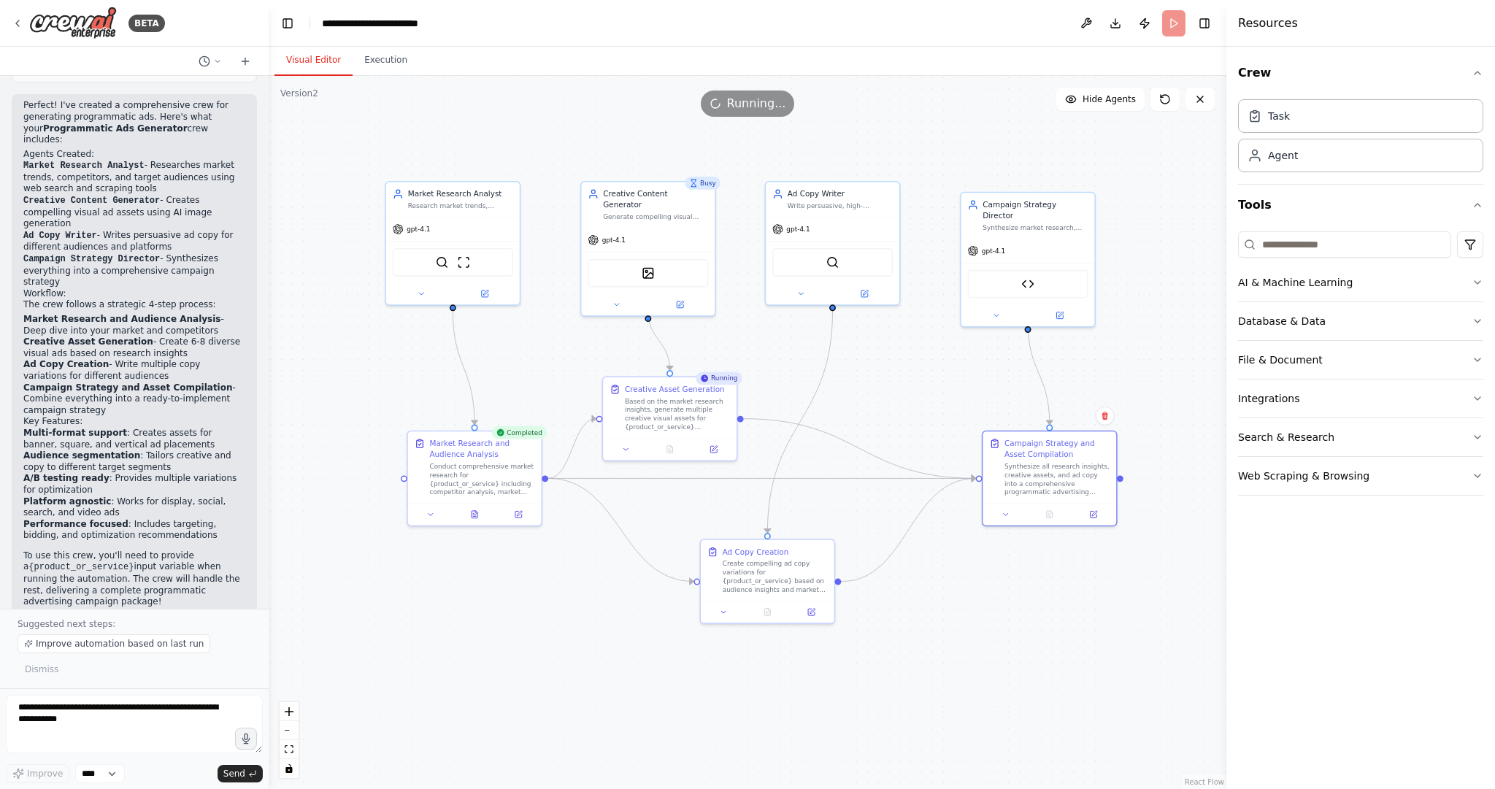
drag, startPoint x: 905, startPoint y: 422, endPoint x: 907, endPoint y: 440, distance: 18.4
click at [907, 440] on div ".deletable-edge-delete-btn { width: 20px; height: 20px; border: 0px solid #ffff…" at bounding box center [748, 432] width 958 height 713
